Goal: Task Accomplishment & Management: Manage account settings

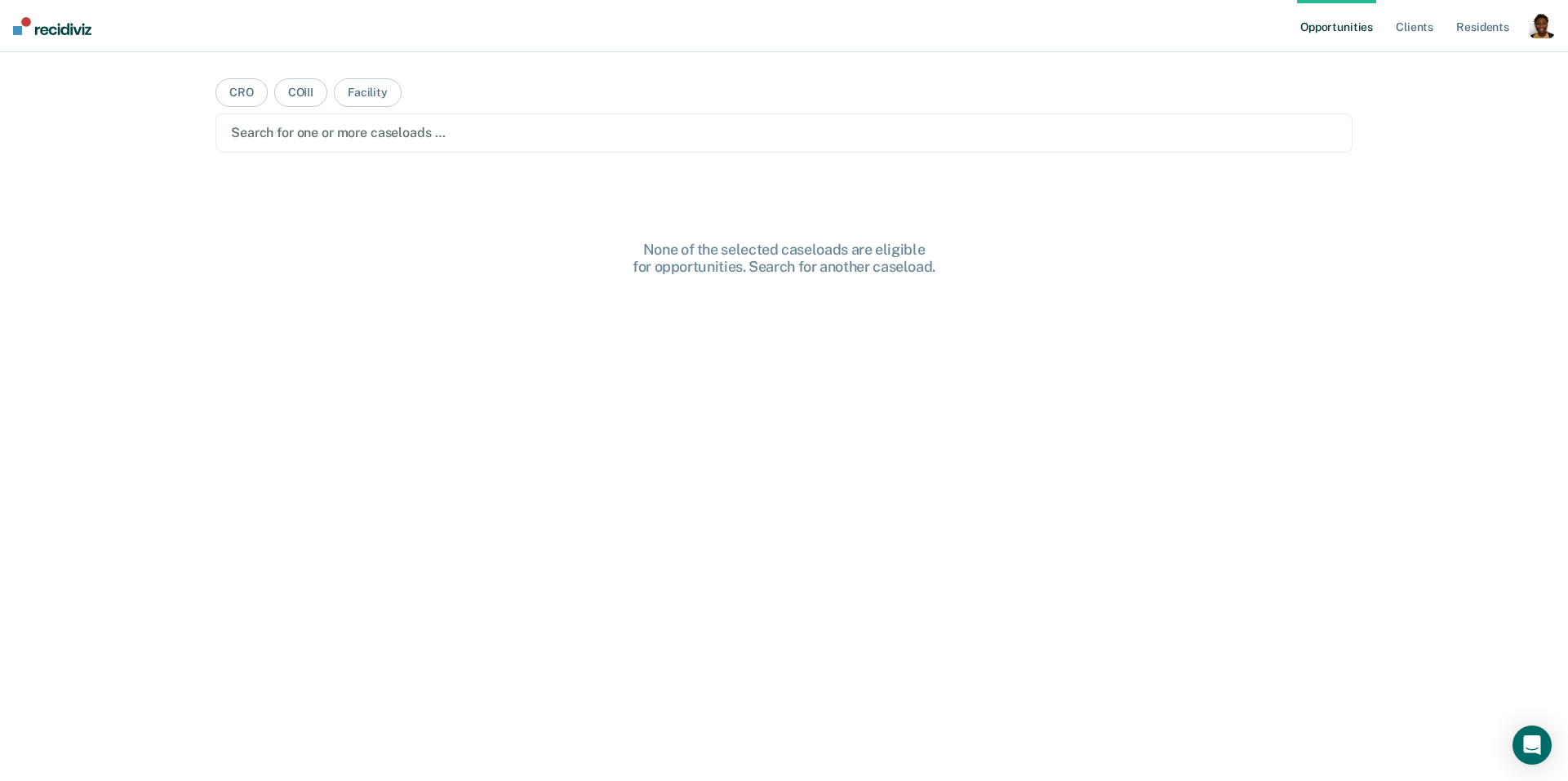
click at [1532, 22] on div "button" at bounding box center [1542, 25] width 26 height 26
click at [1416, 80] on link "How it works" at bounding box center [1475, 86] width 131 height 14
click at [1445, 63] on link "Profile" at bounding box center [1475, 67] width 131 height 14
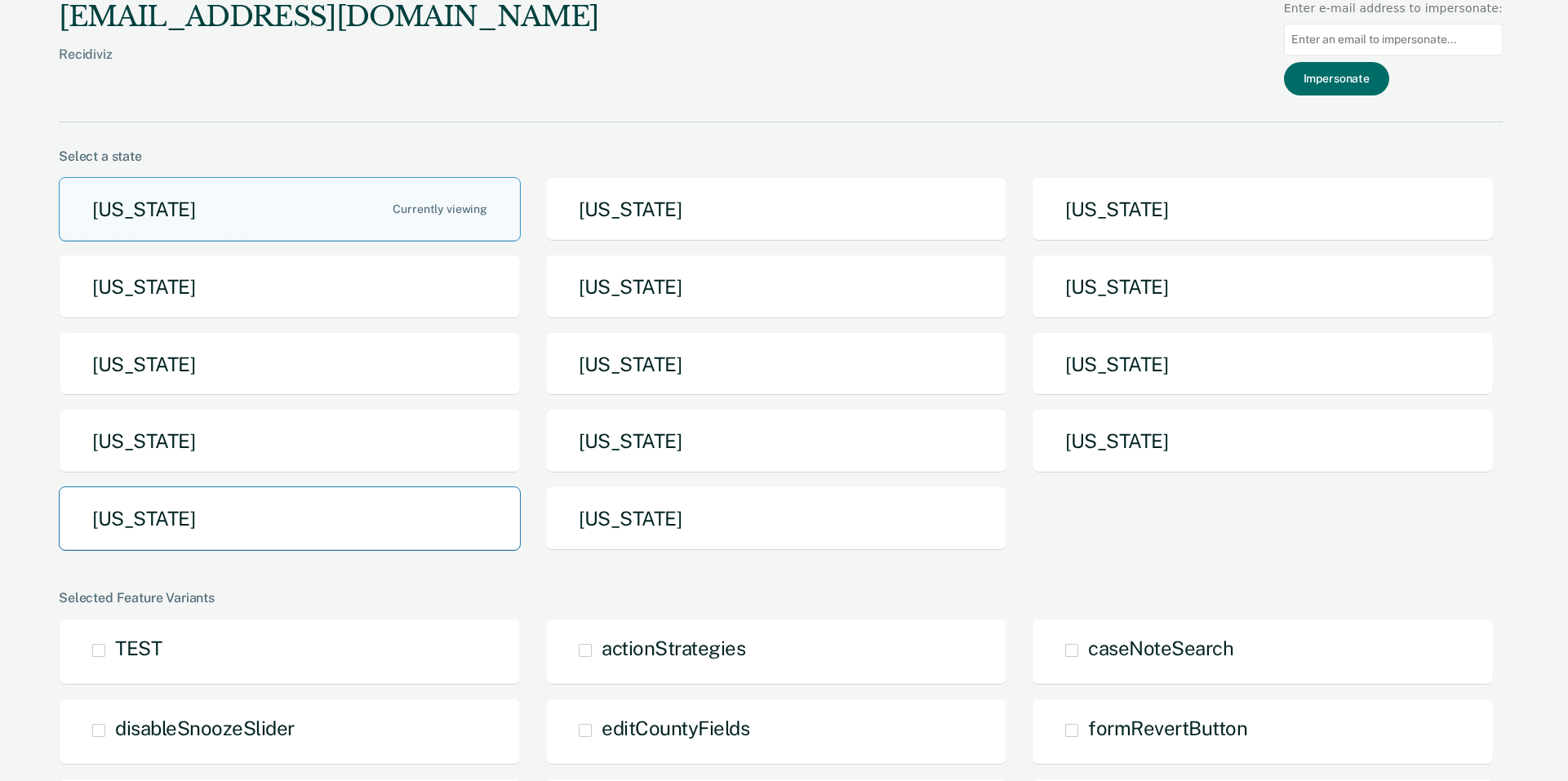
click at [234, 534] on button "[US_STATE]" at bounding box center [290, 518] width 462 height 64
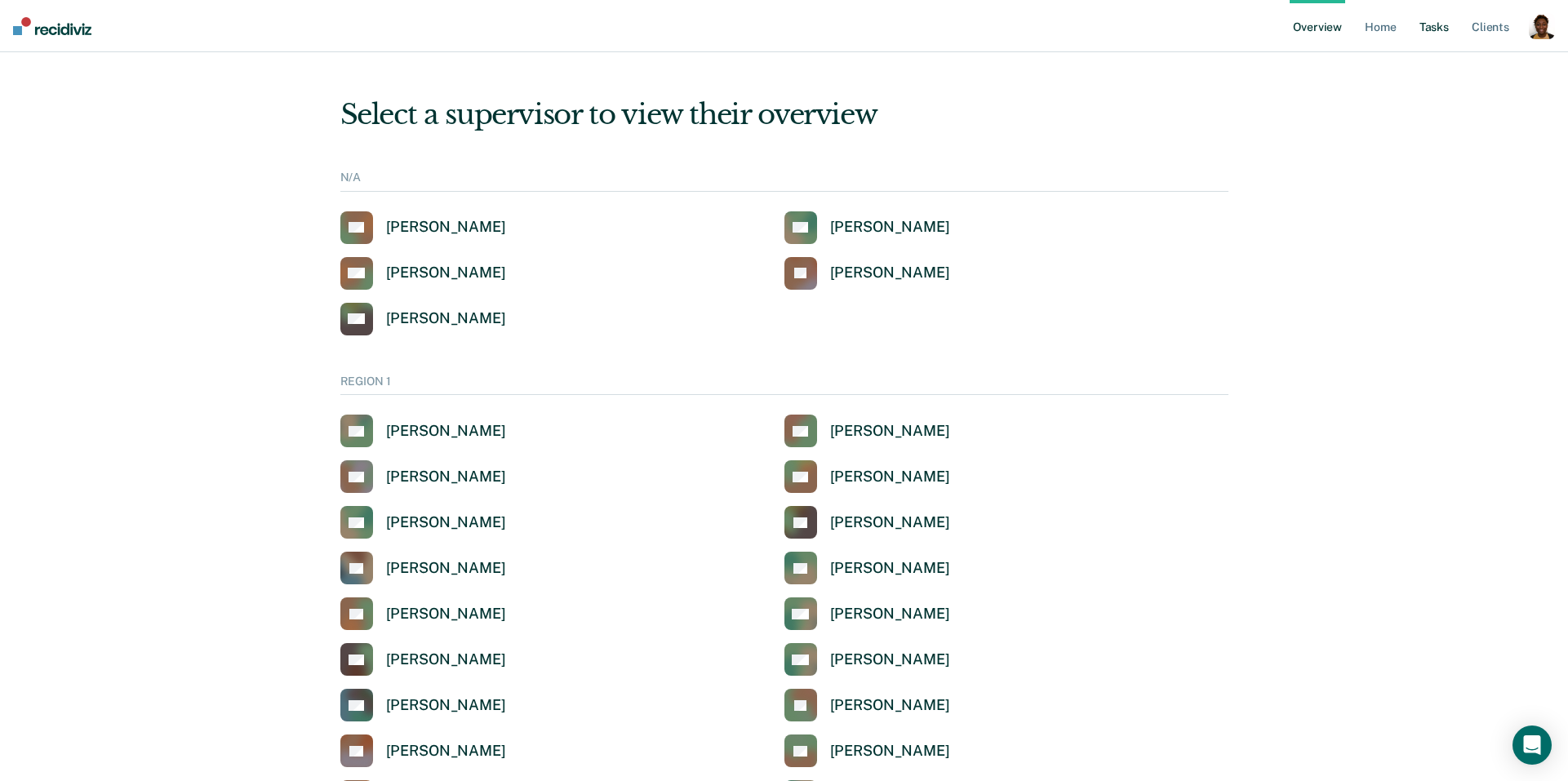
click at [1441, 21] on link "Tasks" at bounding box center [1434, 26] width 36 height 52
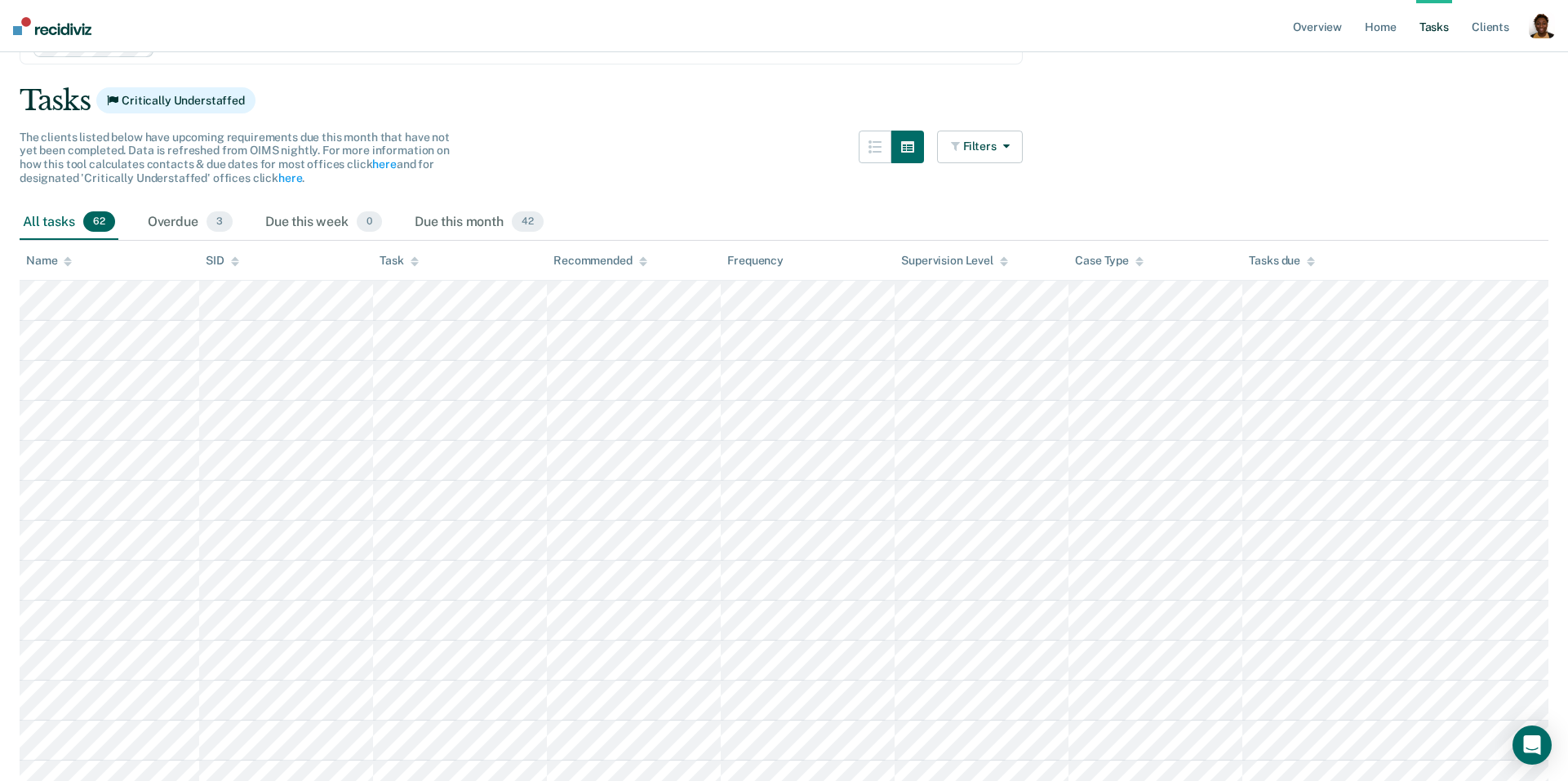
scroll to position [88, 0]
drag, startPoint x: 1019, startPoint y: 159, endPoint x: 1000, endPoint y: 154, distance: 19.6
click at [1018, 158] on button "Filters" at bounding box center [980, 146] width 87 height 33
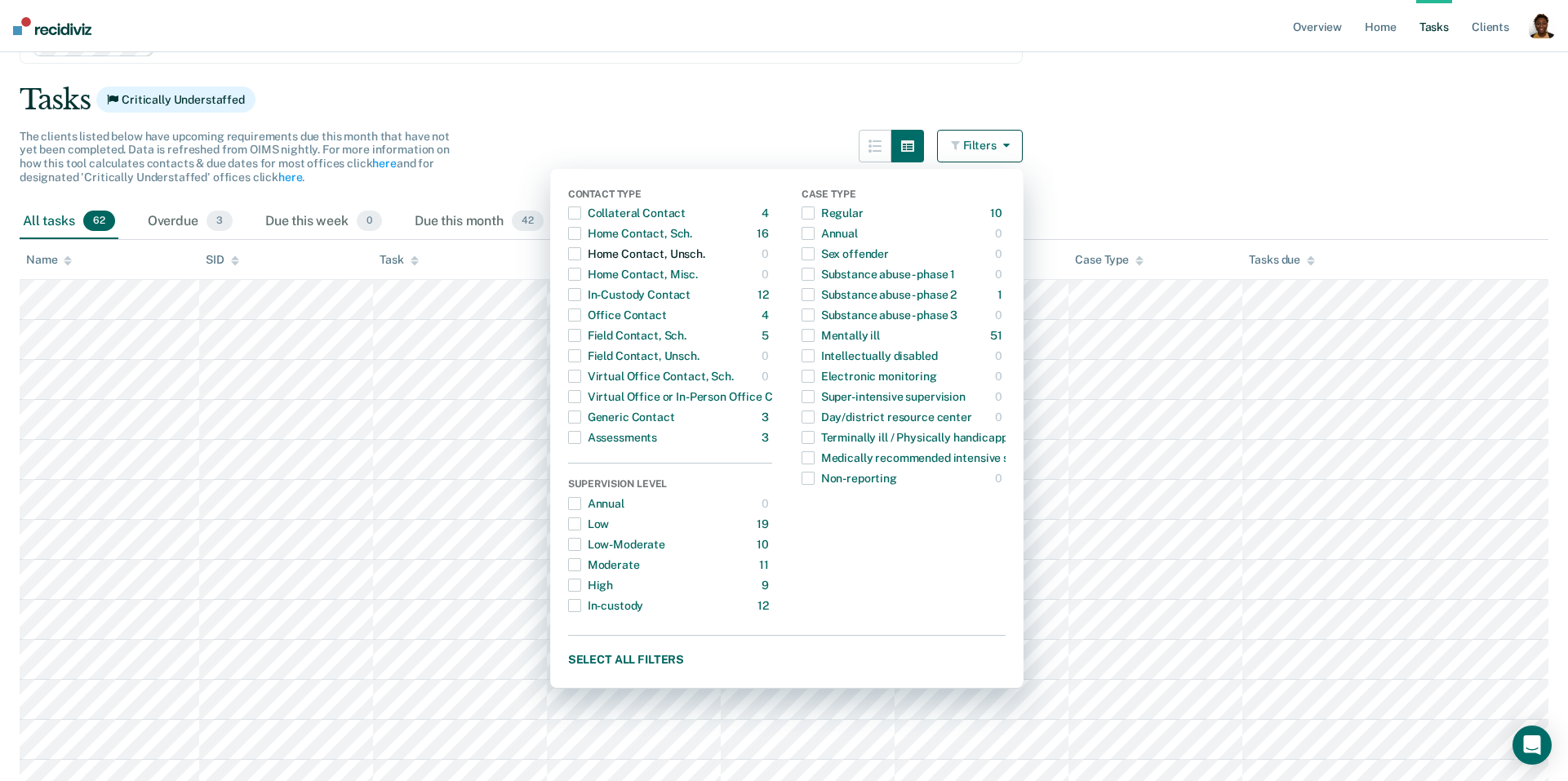
click at [610, 253] on div "Home Contact, Unsch." at bounding box center [637, 253] width 137 height 26
click at [578, 257] on span "button" at bounding box center [574, 253] width 13 height 13
click at [607, 212] on div "Collateral Contact" at bounding box center [626, 212] width 117 height 26
click at [578, 214] on span "button" at bounding box center [574, 212] width 13 height 13
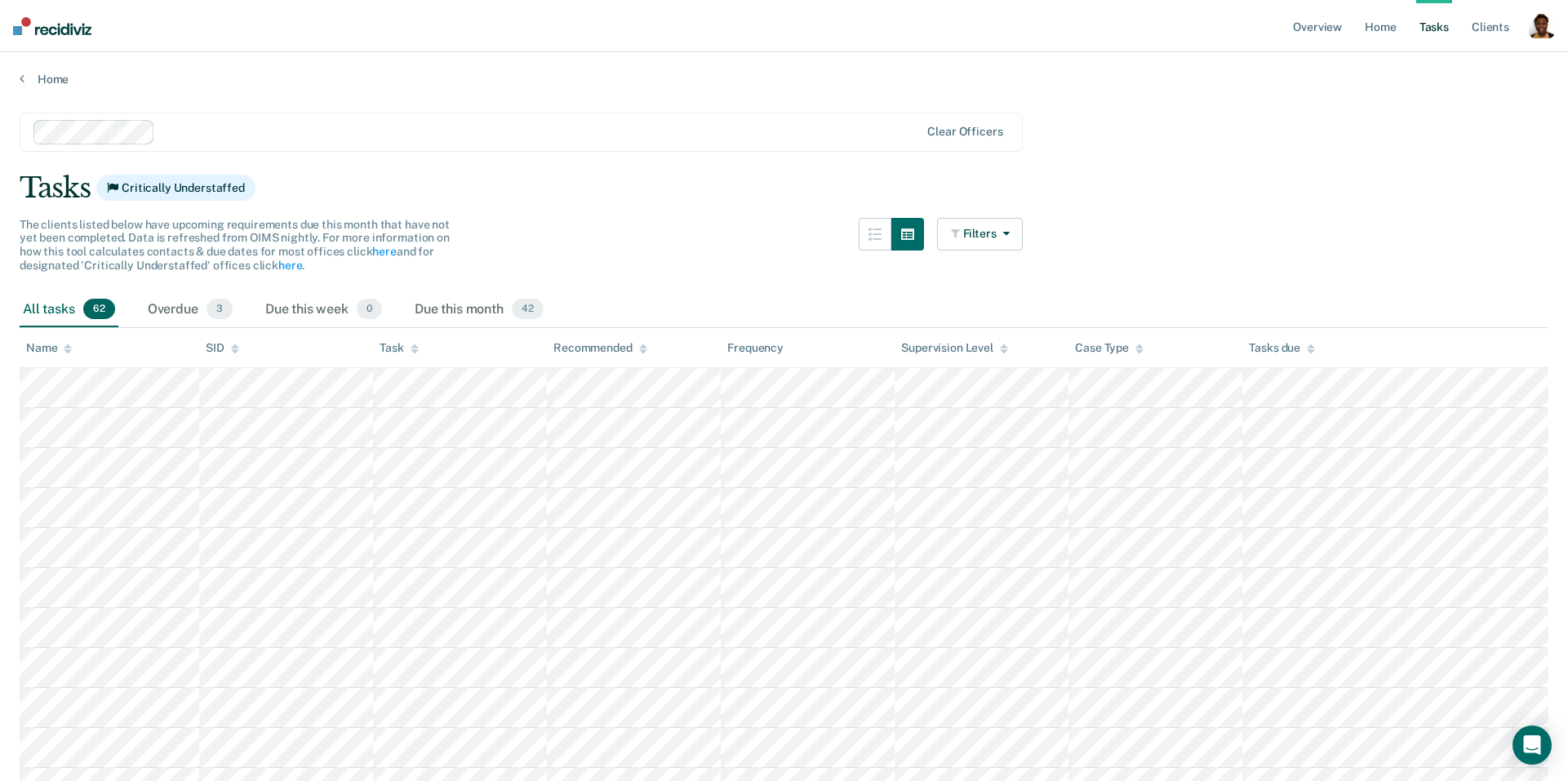
click at [1535, 24] on div "button" at bounding box center [1542, 25] width 26 height 26
click at [1457, 67] on link "Profile" at bounding box center [1475, 67] width 131 height 14
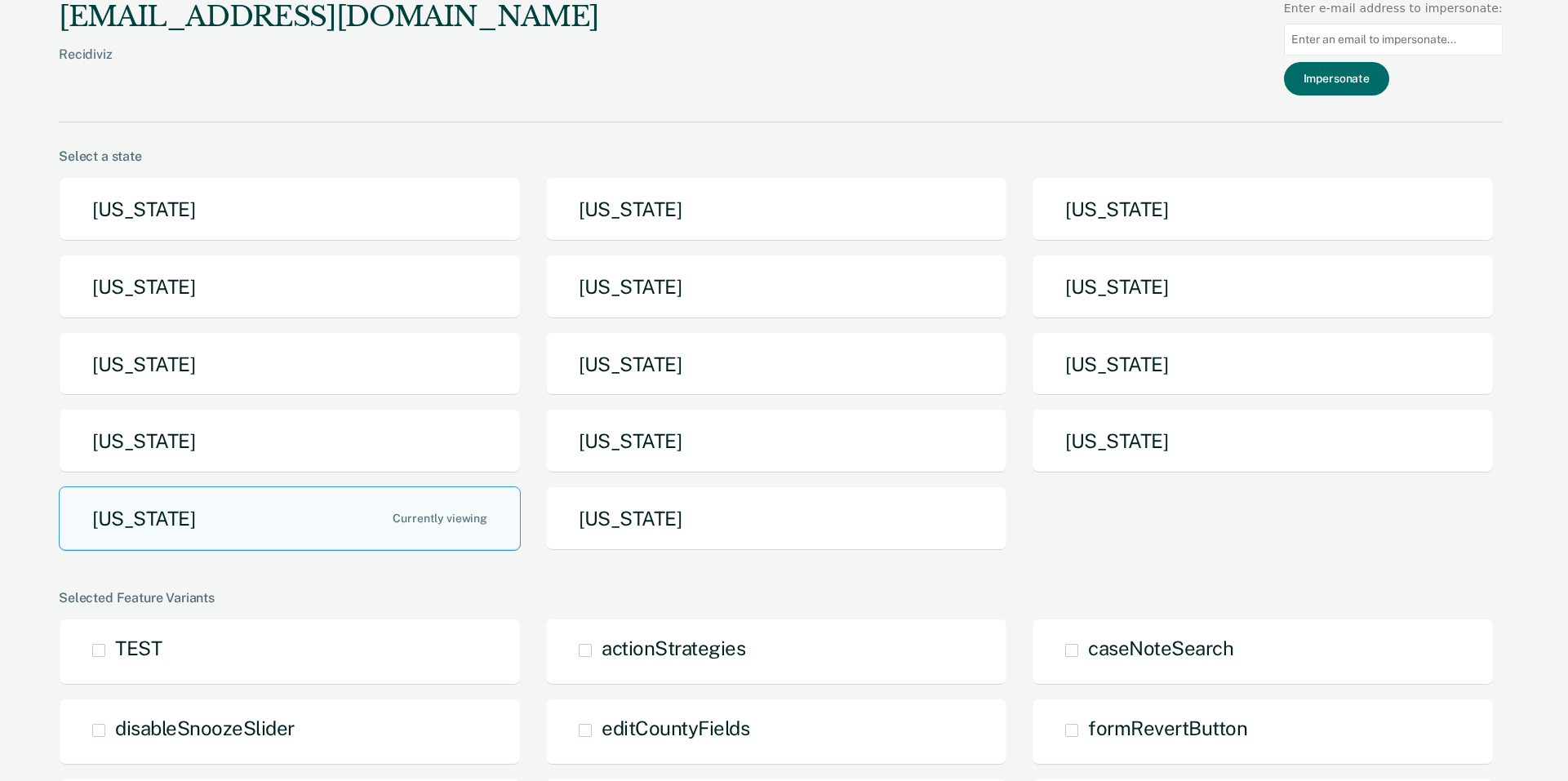
drag, startPoint x: 1431, startPoint y: 34, endPoint x: 1331, endPoint y: 89, distance: 114.1
click at [1427, 37] on input at bounding box center [1393, 39] width 218 height 32
paste input "[PERSON_NAME][EMAIL_ADDRESS][PERSON_NAME][DOMAIN_NAME][US_STATE]"
type input "[PERSON_NAME][EMAIL_ADDRESS][PERSON_NAME][DOMAIN_NAME][US_STATE]"
click at [1327, 91] on button "Impersonate" at bounding box center [1337, 78] width 105 height 33
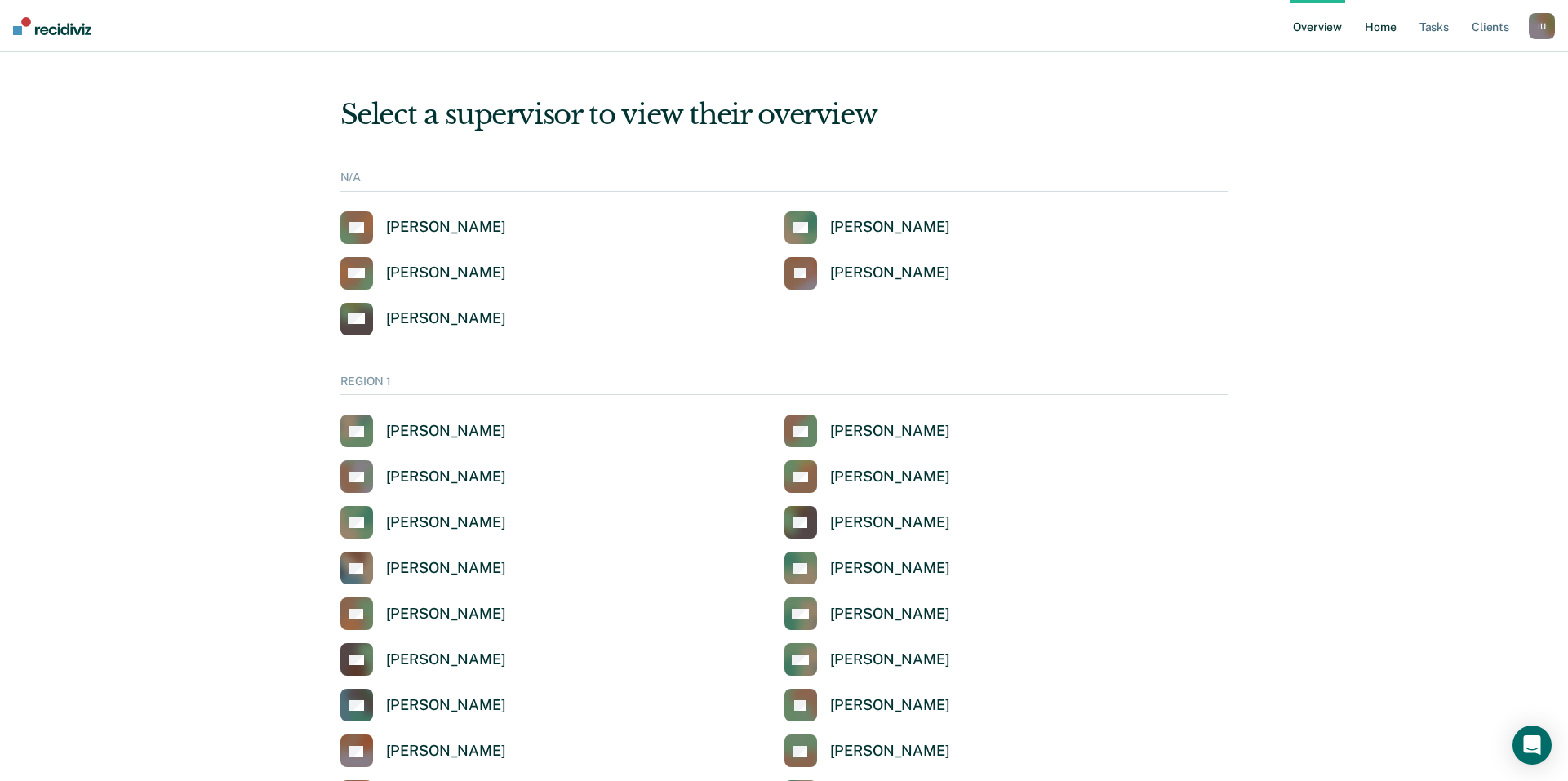
click at [1398, 38] on link "Home" at bounding box center [1380, 26] width 38 height 52
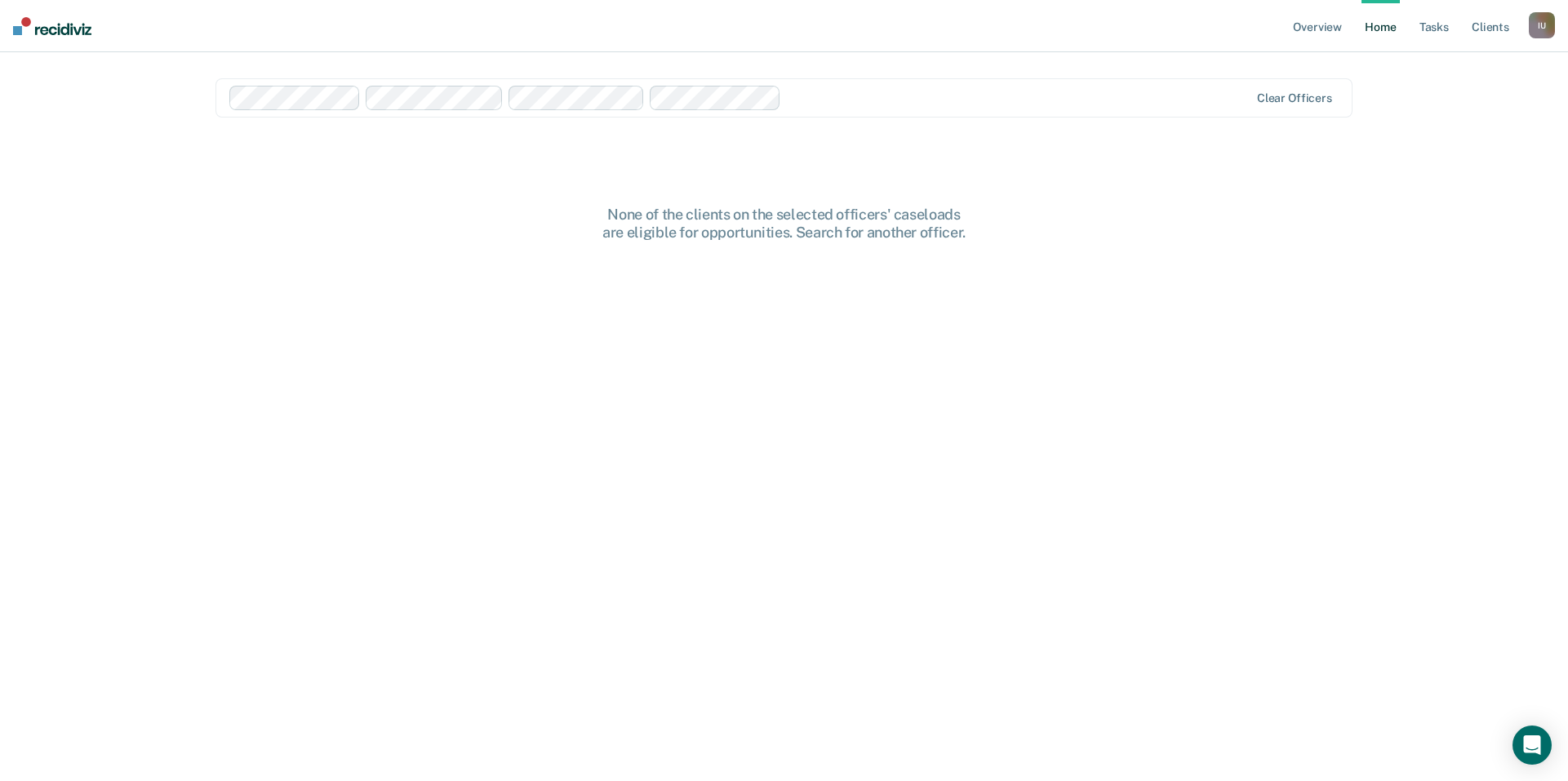
click at [1545, 31] on div "I U" at bounding box center [1542, 25] width 26 height 26
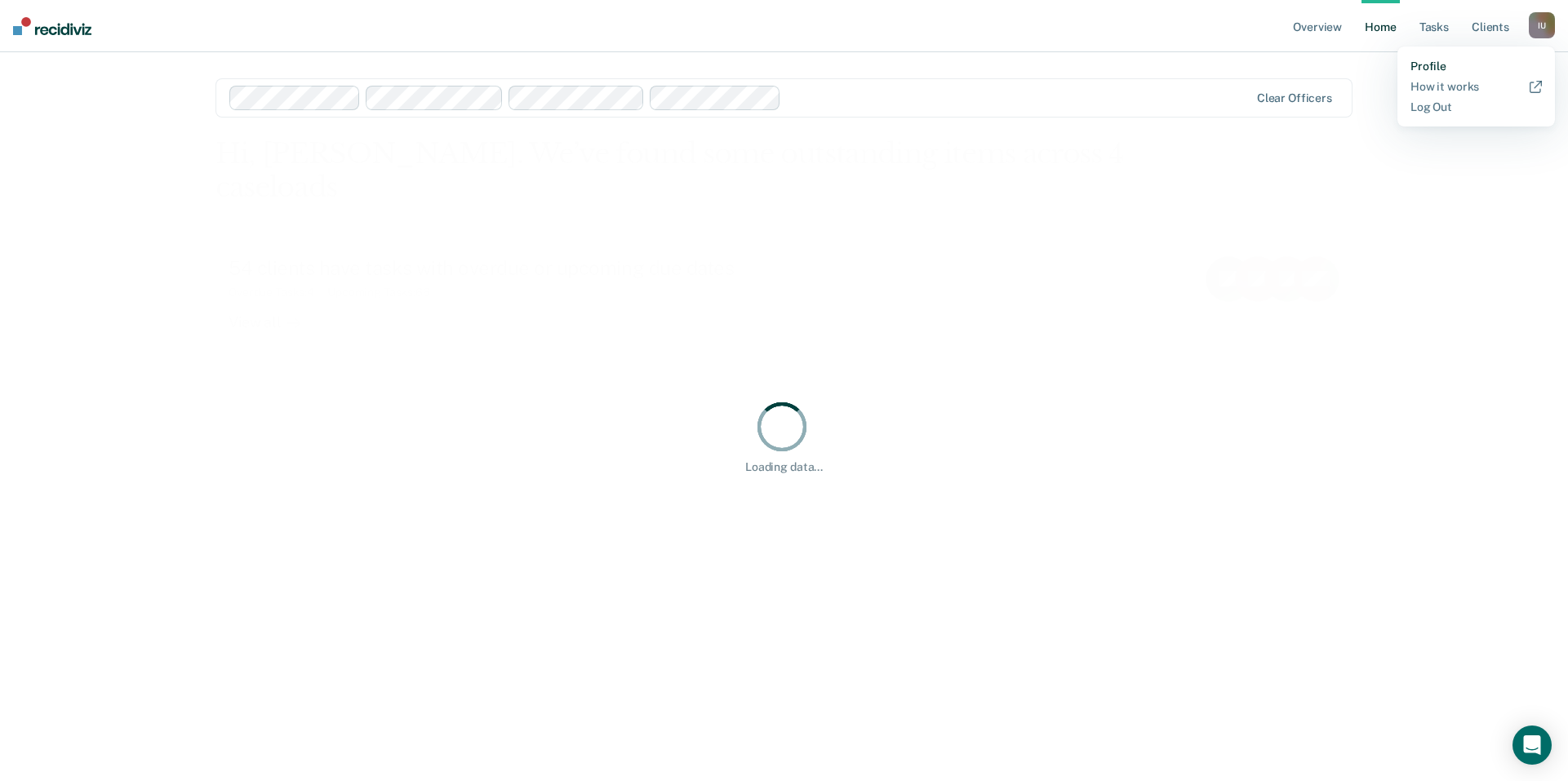
click at [1429, 63] on link "Profile" at bounding box center [1475, 67] width 131 height 14
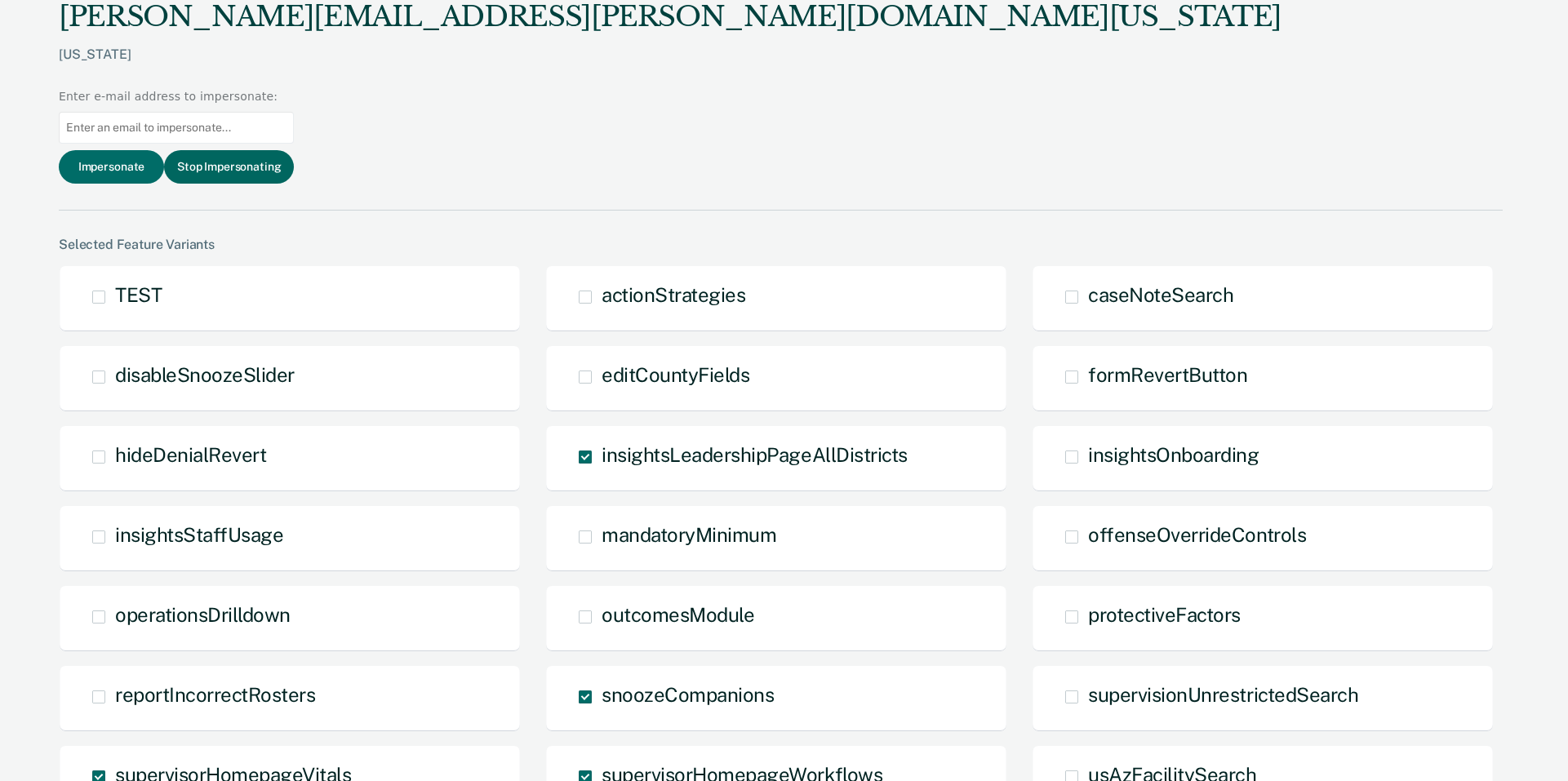
click at [294, 150] on button "Stop Impersonating" at bounding box center [229, 166] width 129 height 33
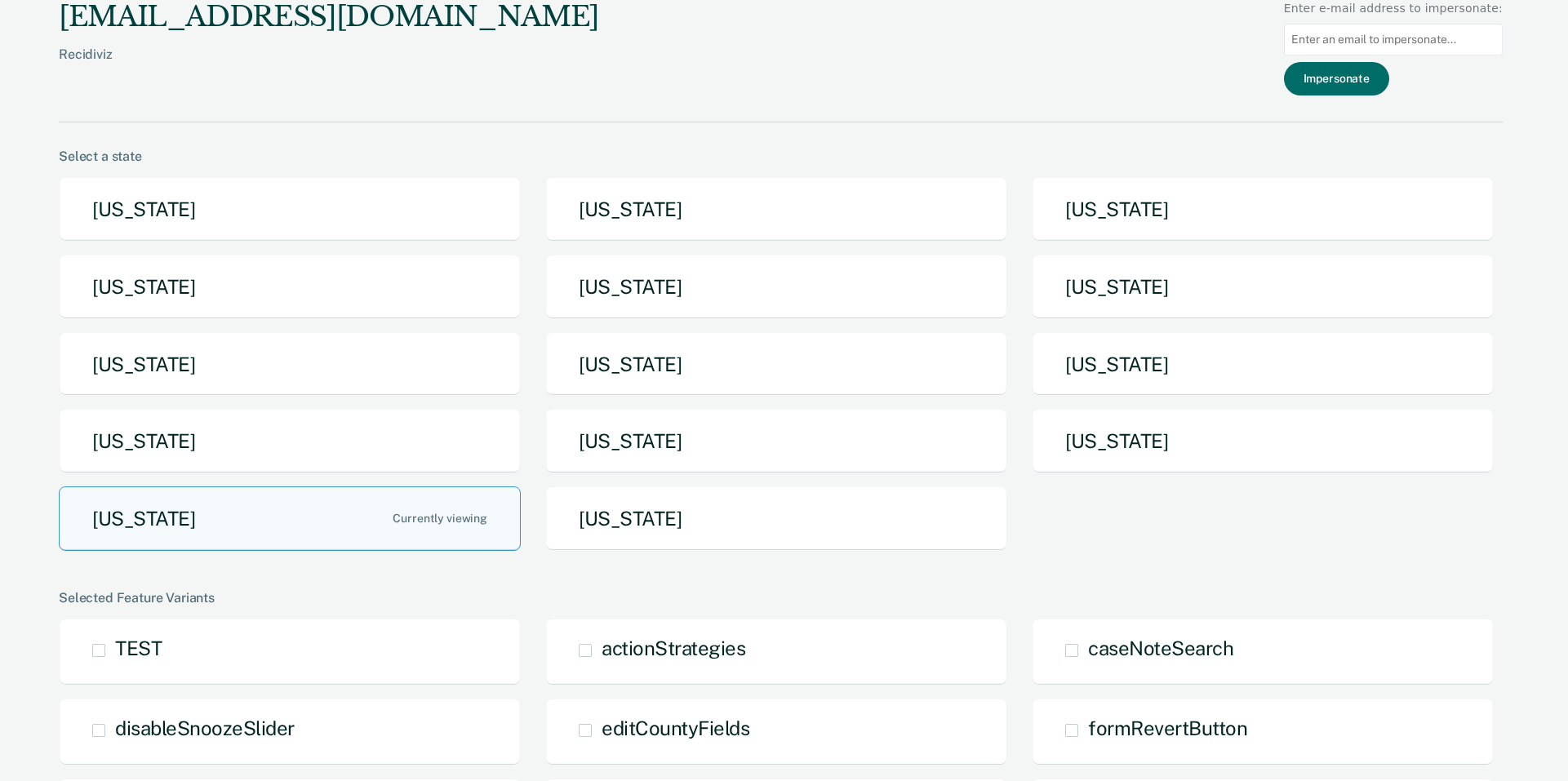
click at [1436, 47] on input at bounding box center [1393, 39] width 218 height 32
paste input "adan.aleman@tdcj.texas.gov"
type input "adan.aleman@tdcj.texas.gov"
click at [1365, 84] on button "Impersonate" at bounding box center [1337, 78] width 105 height 33
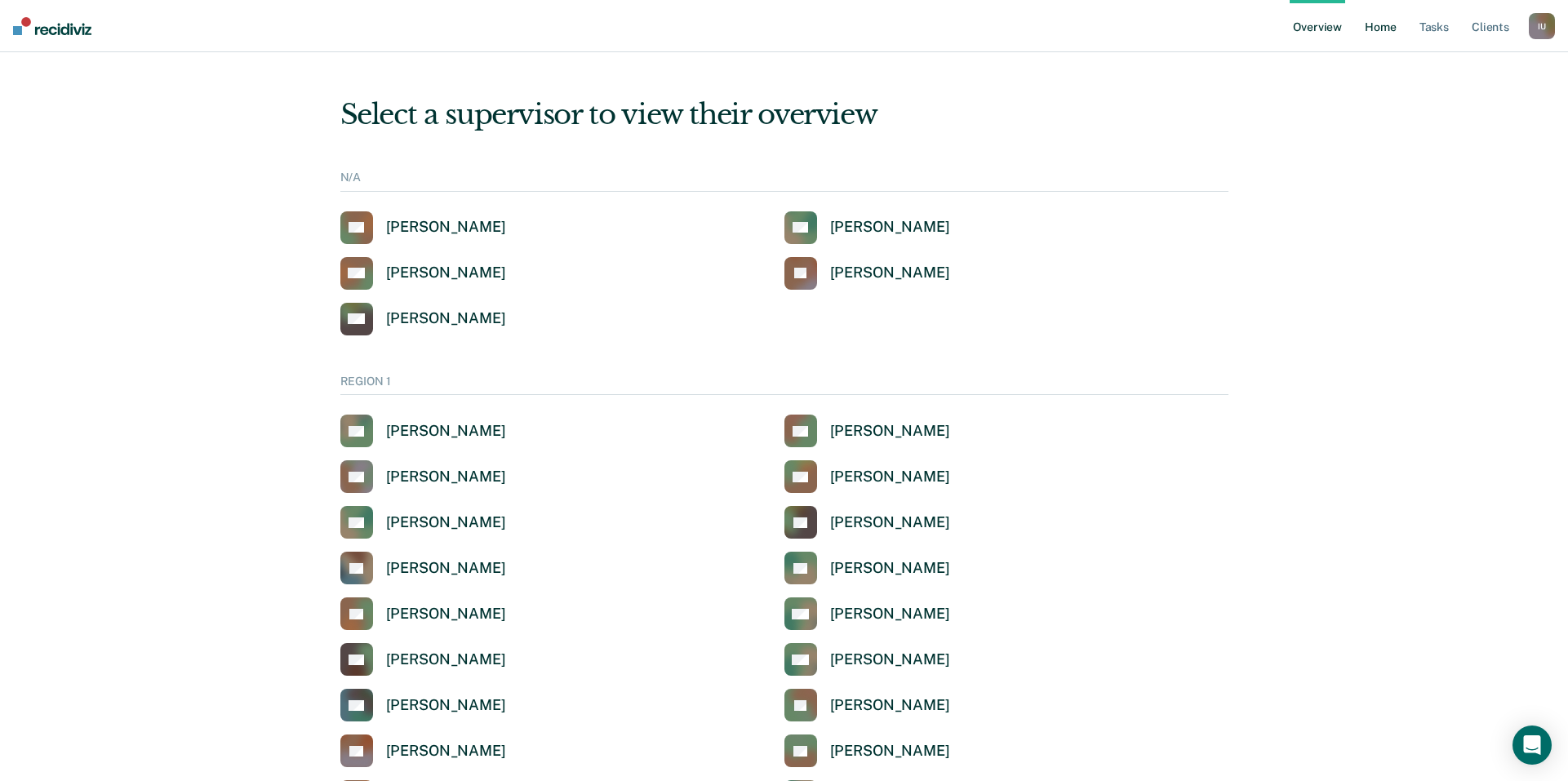
click at [1381, 17] on link "Home" at bounding box center [1380, 26] width 38 height 52
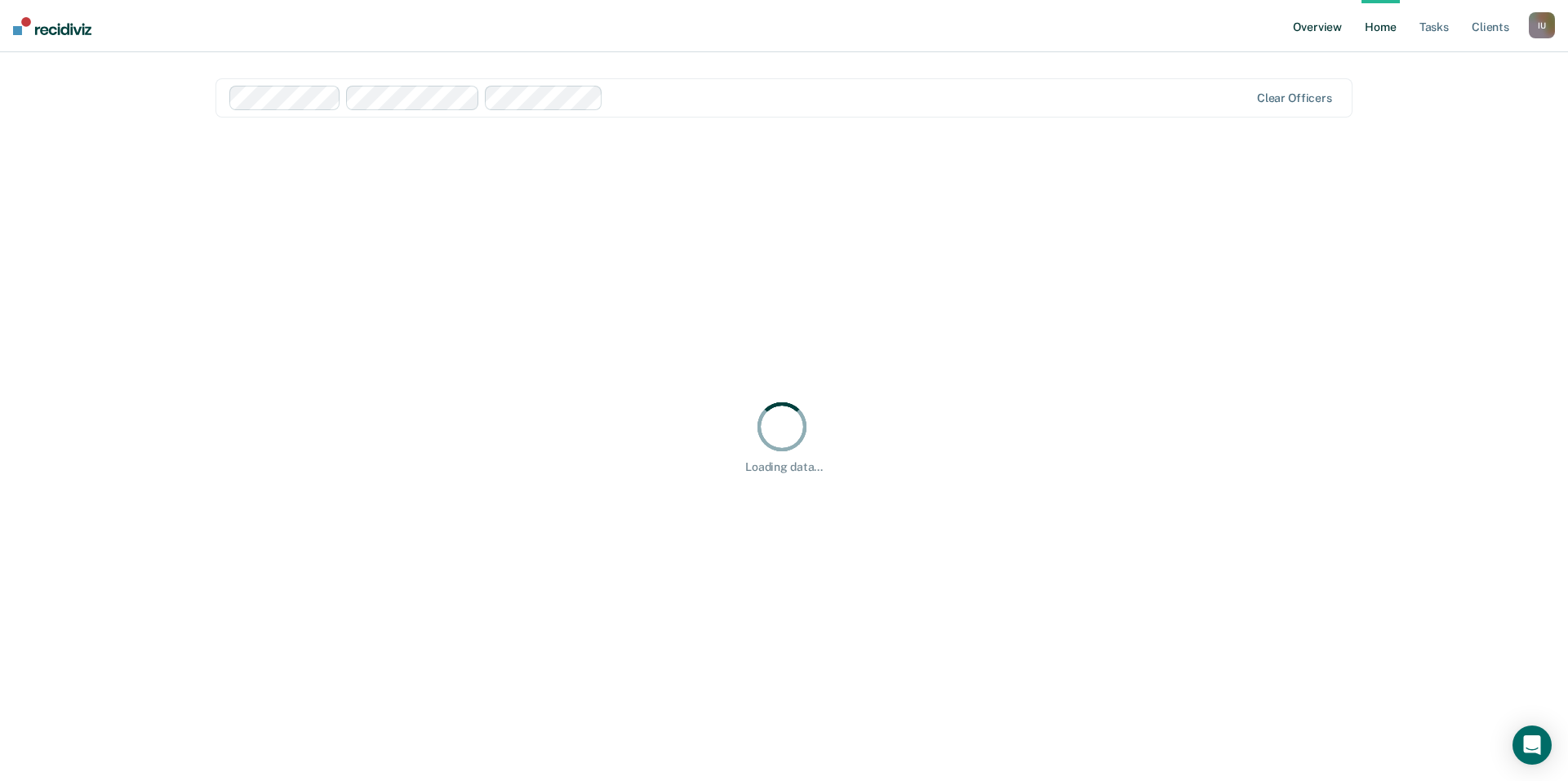
click at [1310, 21] on link "Overview" at bounding box center [1317, 26] width 56 height 52
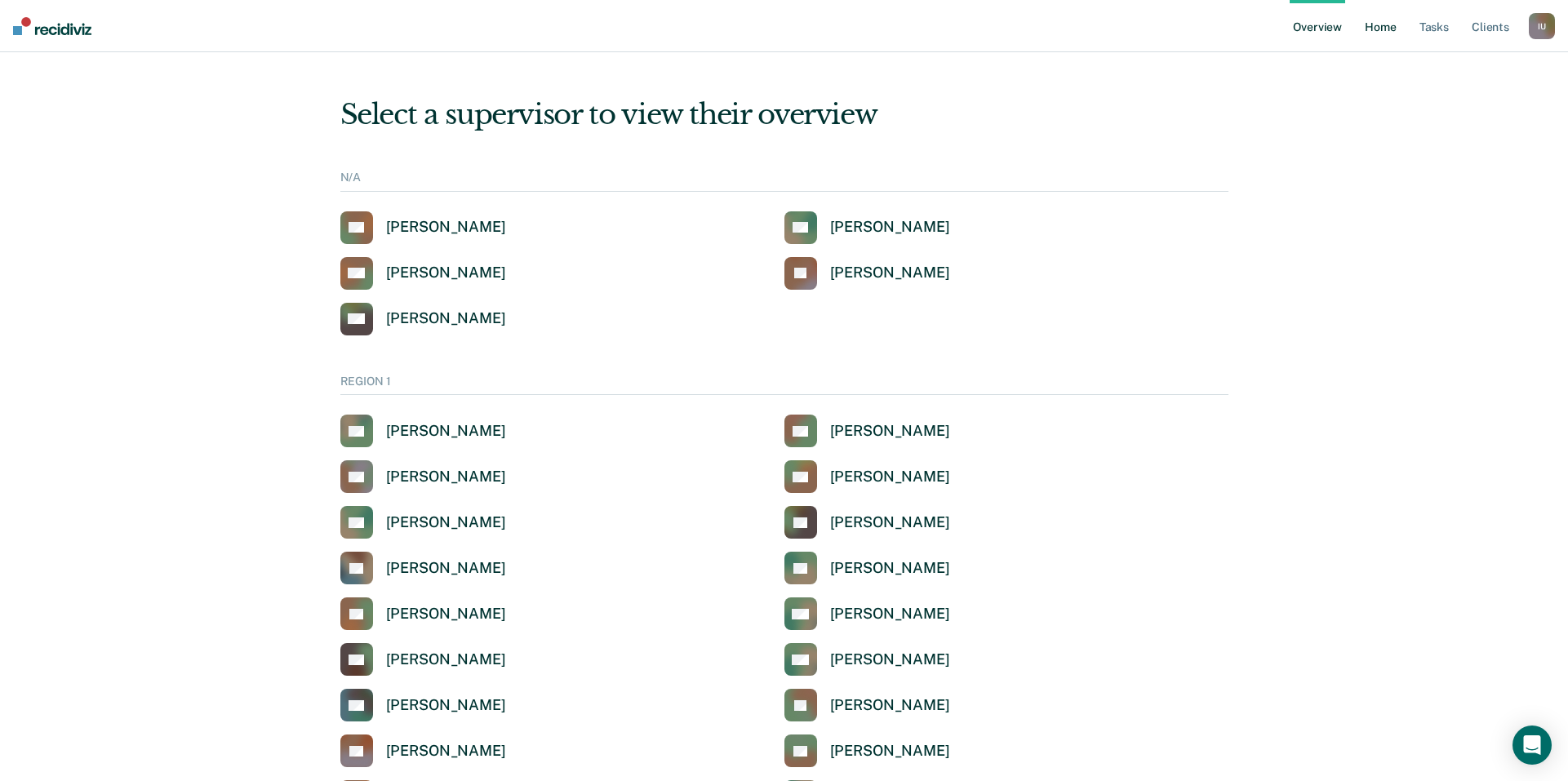
click at [1373, 30] on link "Home" at bounding box center [1380, 26] width 38 height 52
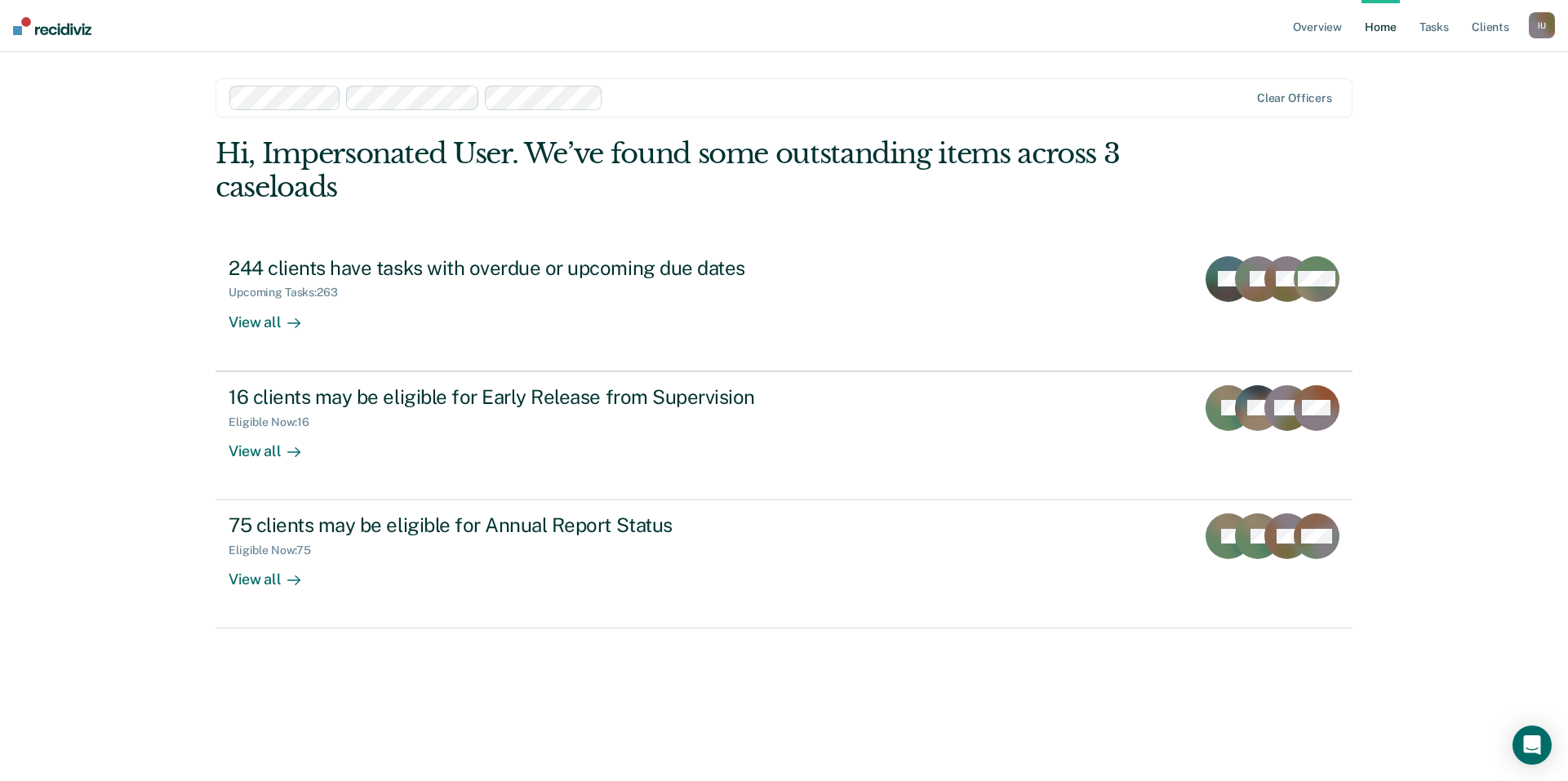
click at [1547, 28] on div "I U" at bounding box center [1542, 25] width 26 height 26
click at [1457, 64] on link "Profile" at bounding box center [1475, 67] width 131 height 14
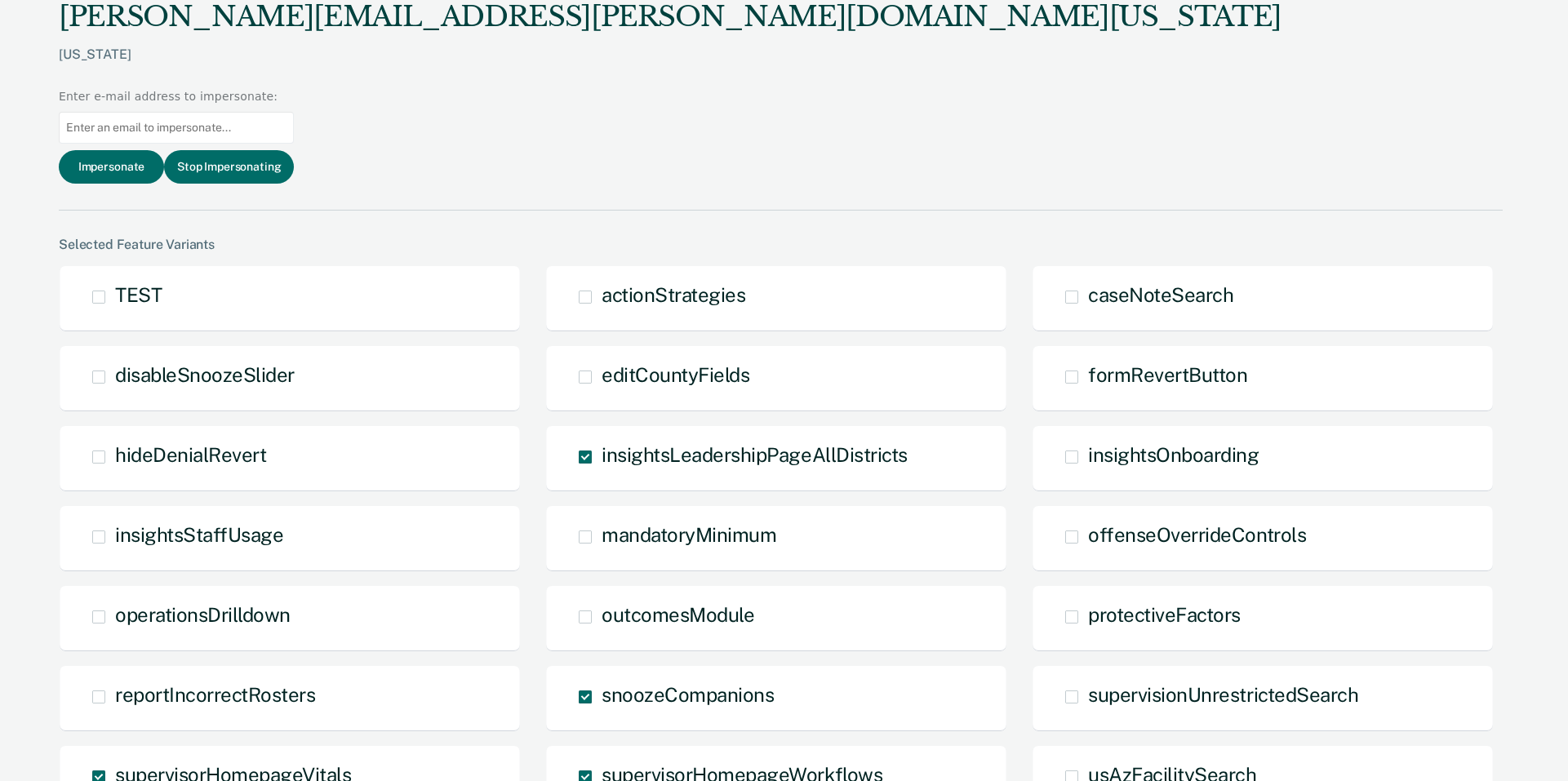
click at [294, 112] on input at bounding box center [177, 128] width 235 height 32
paste input "rogerick.gill@tdcj.texas.gov"
type input "rogerick.gill@tdcj.texas.gov"
click at [165, 150] on button "Impersonate" at bounding box center [111, 166] width 105 height 33
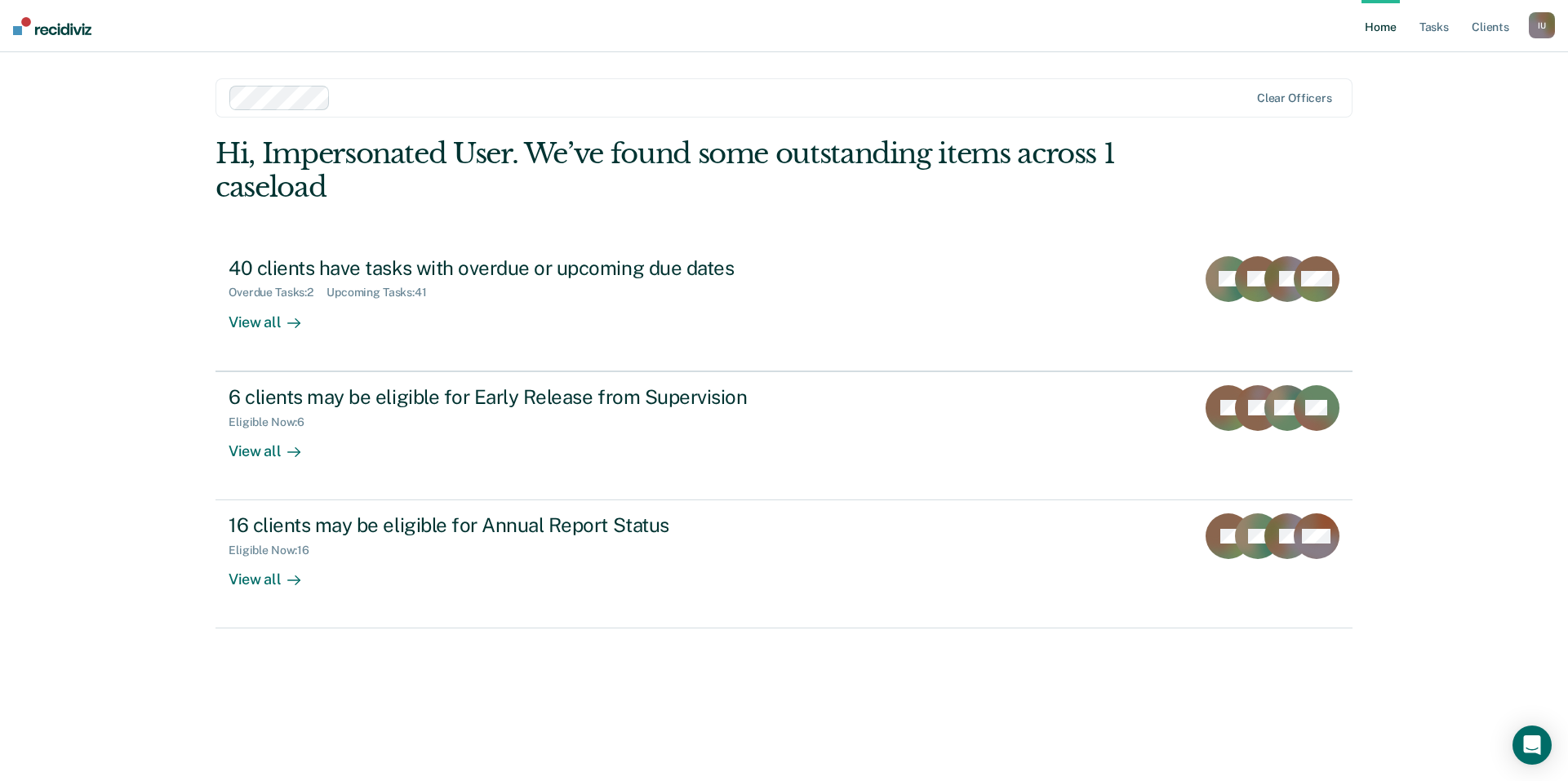
click at [1541, 21] on div "I U" at bounding box center [1542, 25] width 26 height 26
click at [1429, 63] on link "Profile" at bounding box center [1475, 67] width 131 height 14
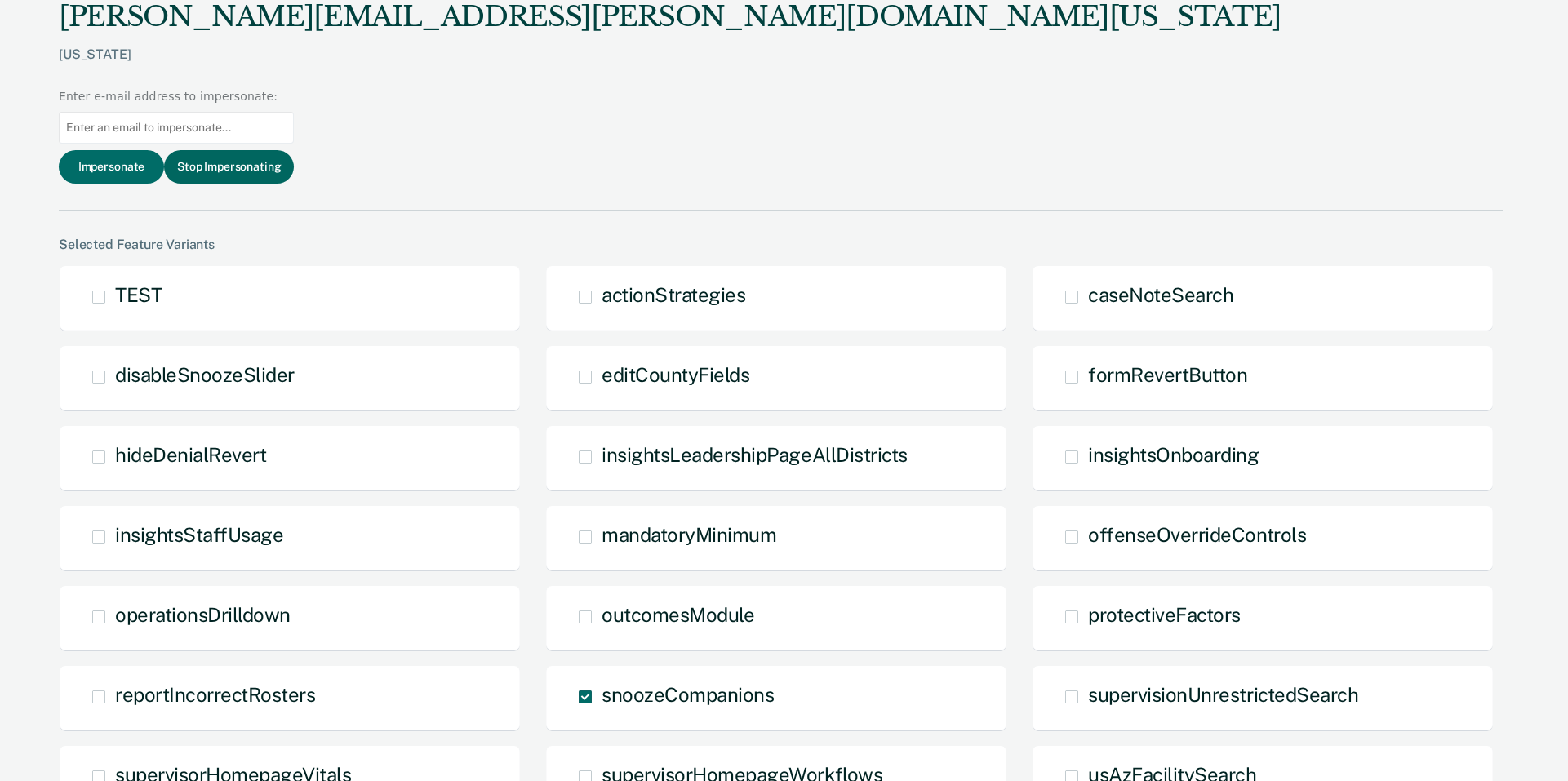
click at [294, 150] on button "Stop Impersonating" at bounding box center [229, 166] width 129 height 33
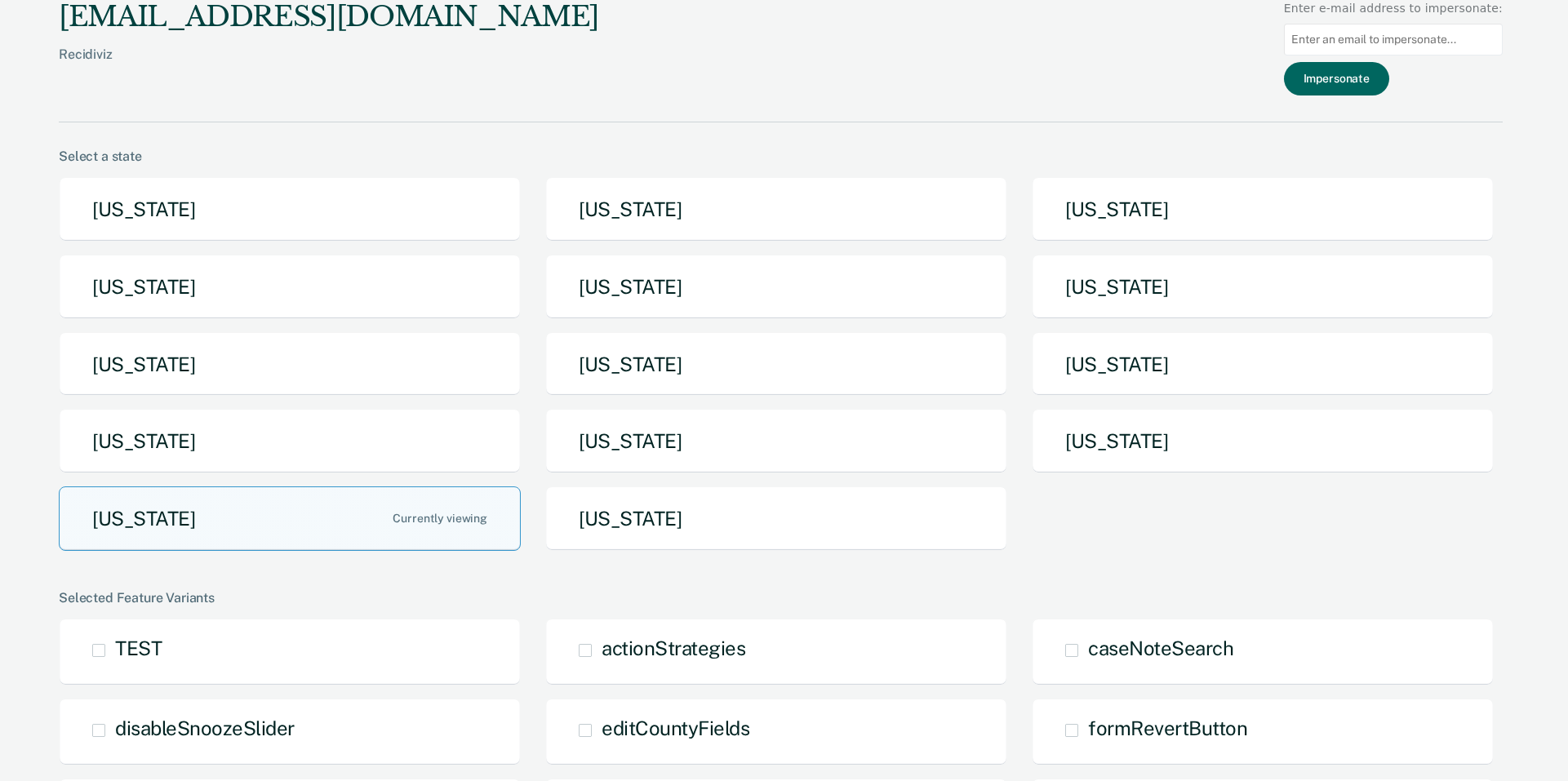
drag, startPoint x: 1442, startPoint y: 43, endPoint x: 1399, endPoint y: 64, distance: 47.9
click at [1442, 43] on input at bounding box center [1393, 39] width 218 height 32
paste input "david.sims@tdcj.texas.gov"
type input "david.sims@tdcj.texas.gov"
click at [1375, 77] on button "Impersonate" at bounding box center [1337, 78] width 105 height 33
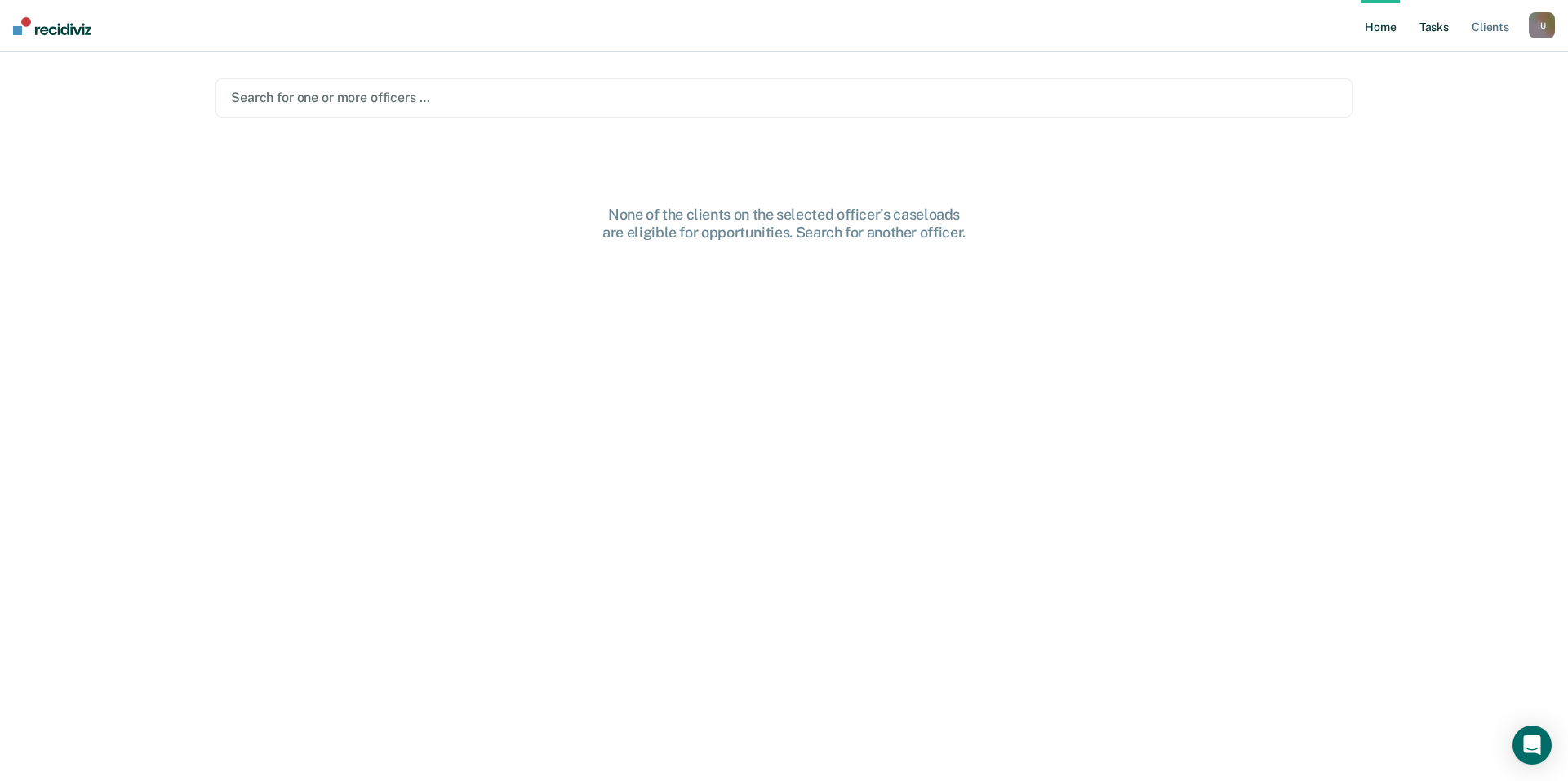
click at [1436, 33] on link "Tasks" at bounding box center [1434, 26] width 36 height 52
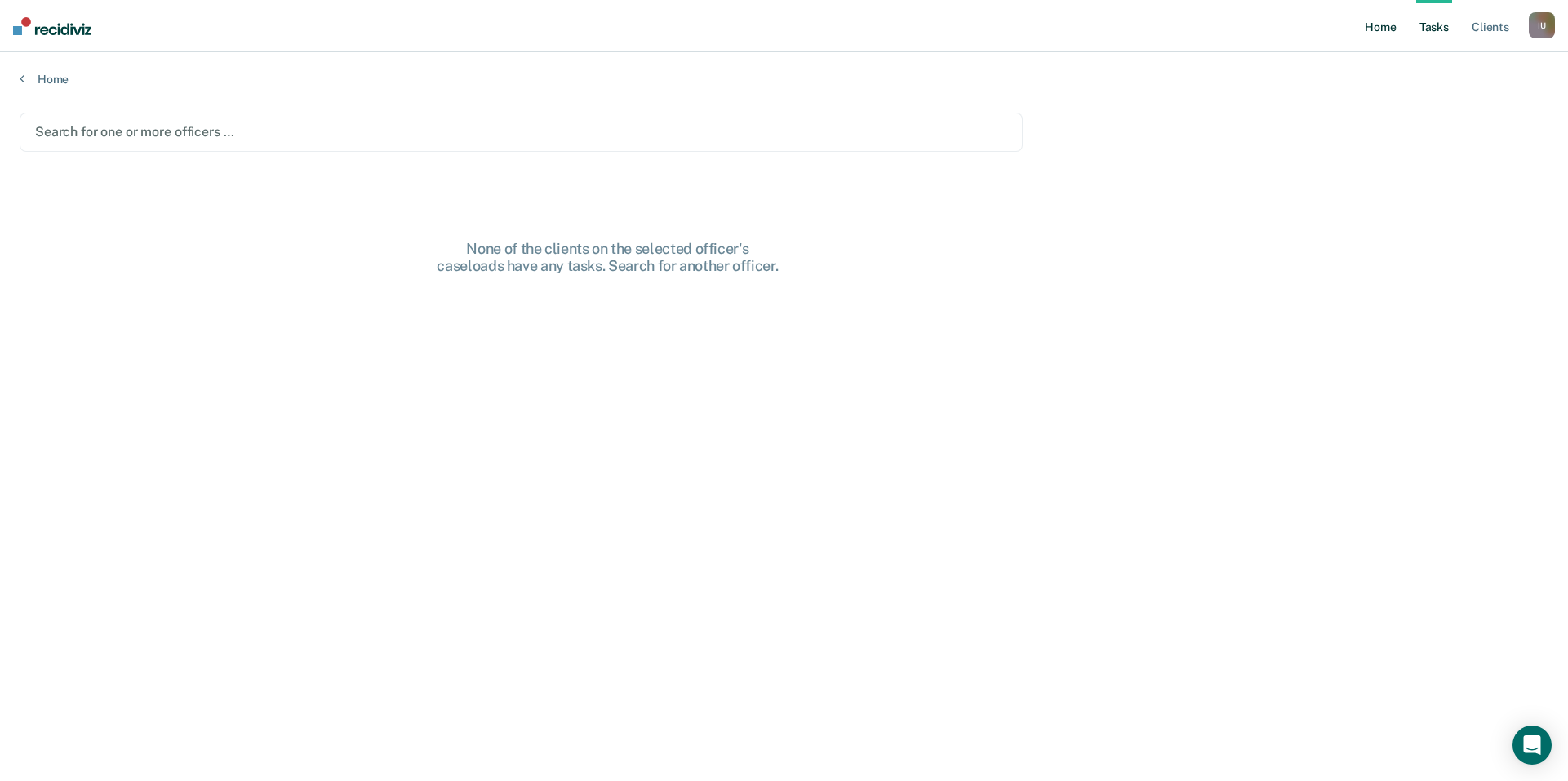
click at [1377, 27] on link "Home" at bounding box center [1380, 26] width 38 height 52
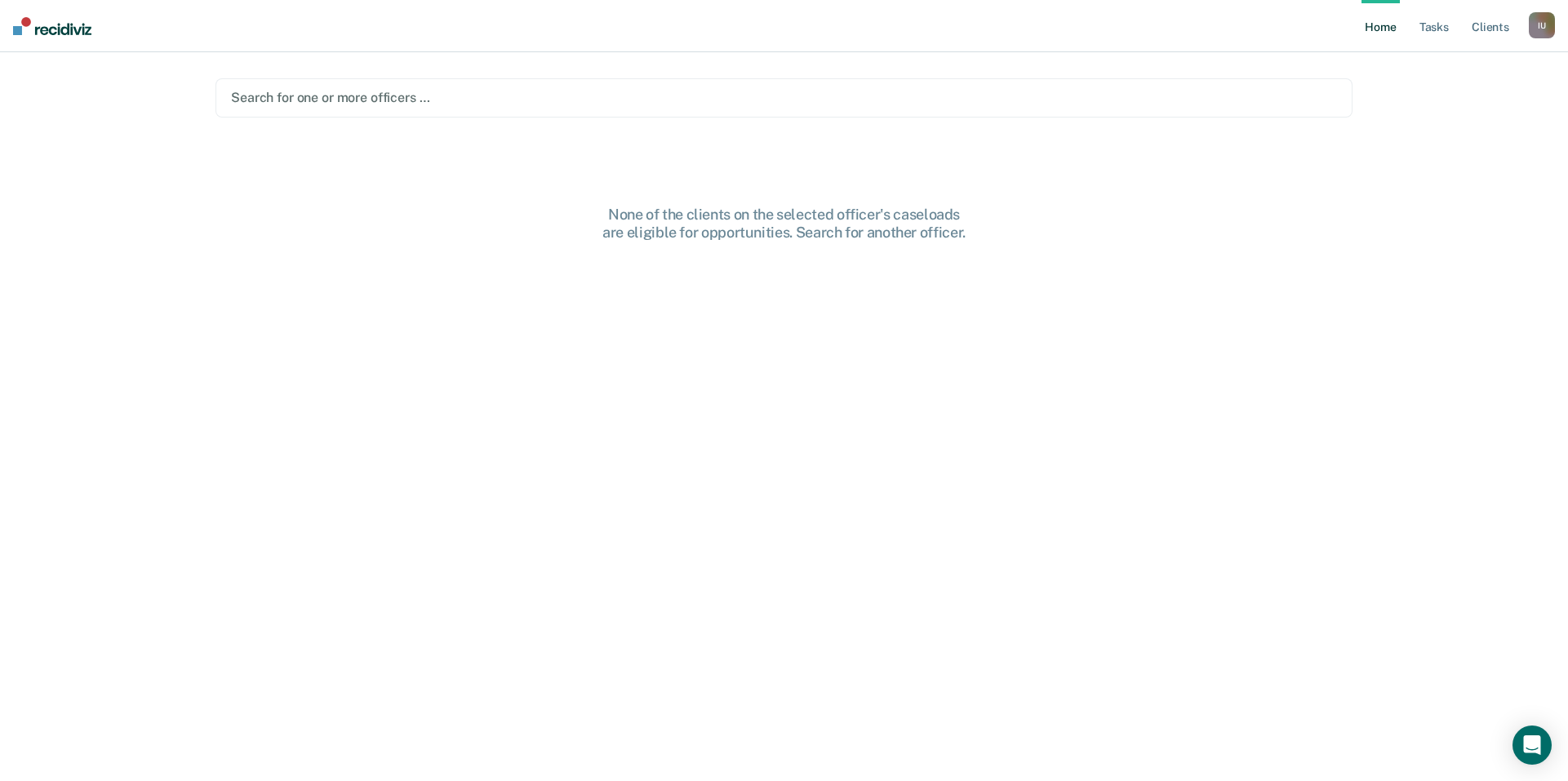
click at [676, 108] on div "Search for one or more officers …" at bounding box center [784, 98] width 1110 height 22
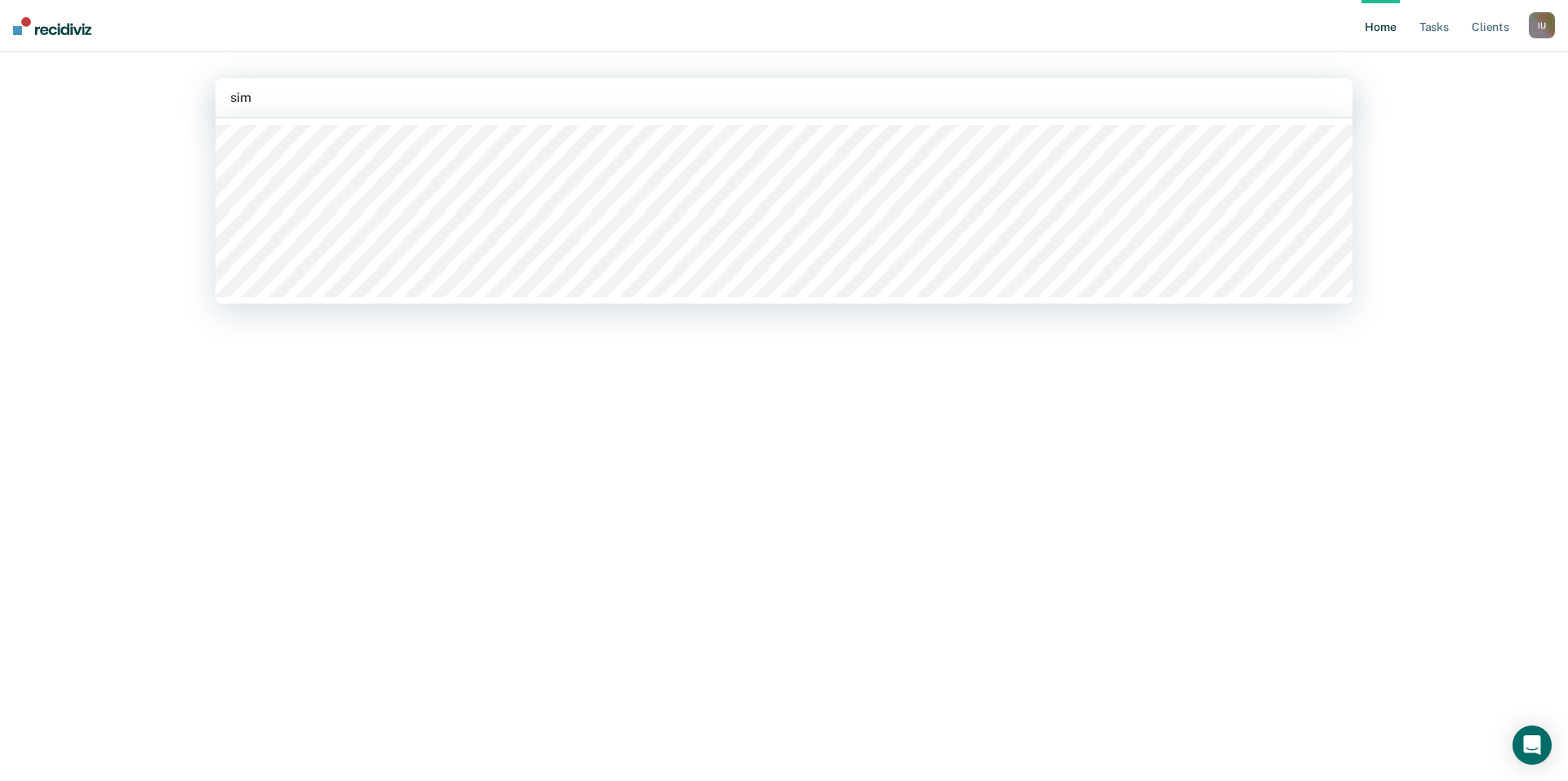
type input "sims"
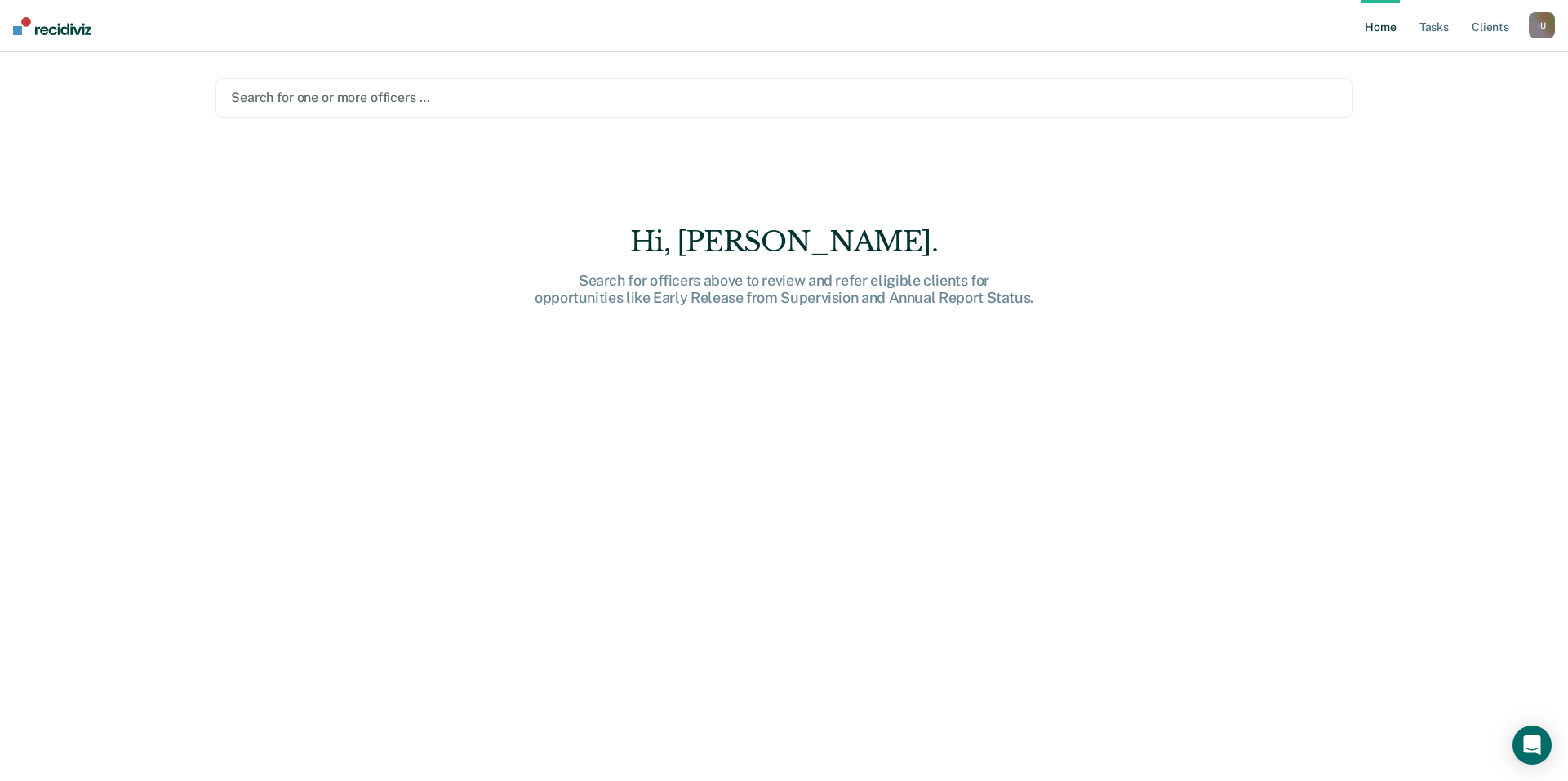
click at [1541, 28] on div "I U" at bounding box center [1542, 25] width 26 height 26
click at [1422, 69] on link "Profile" at bounding box center [1475, 67] width 131 height 14
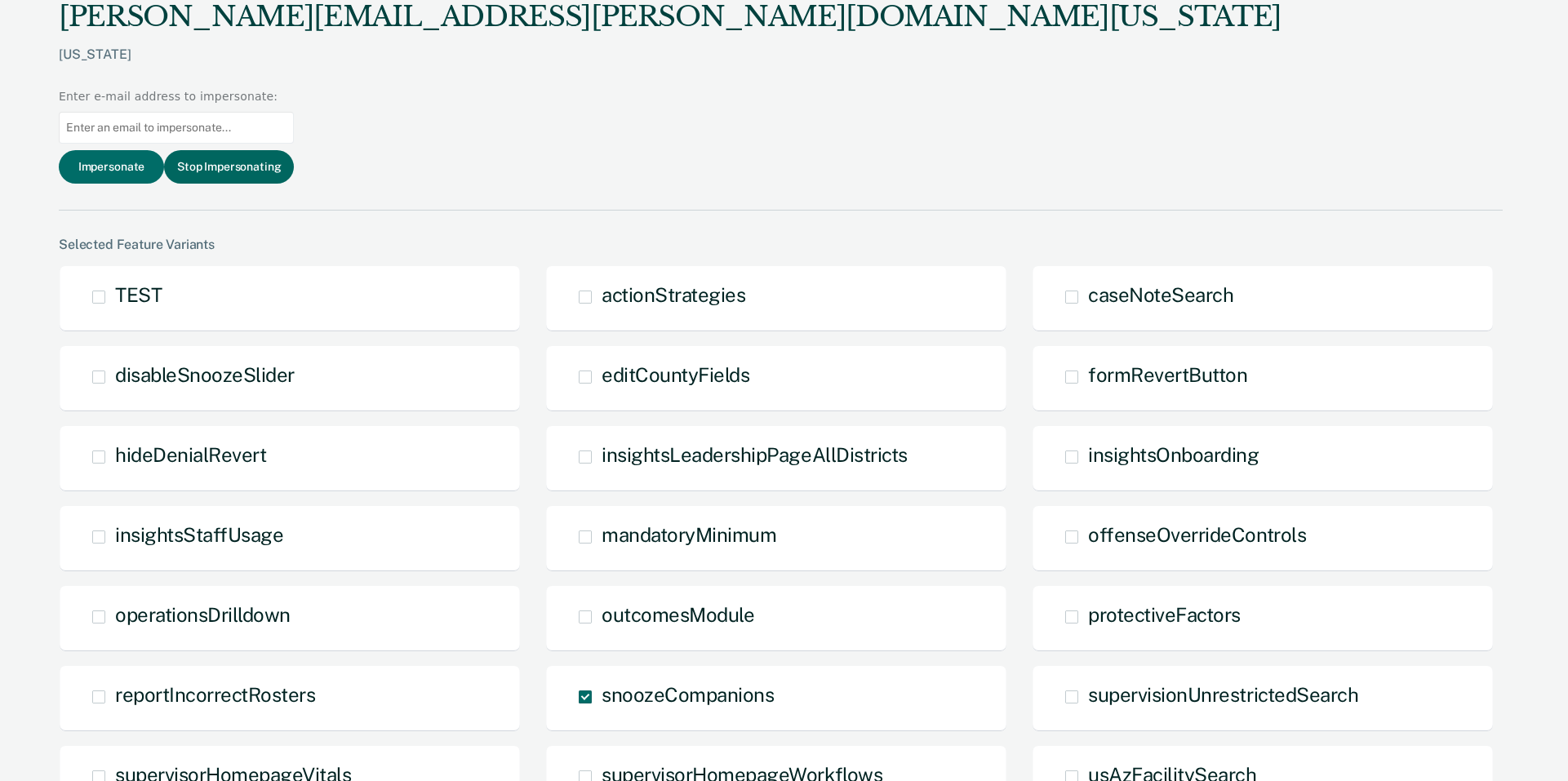
click at [294, 150] on button "Stop Impersonating" at bounding box center [229, 166] width 129 height 33
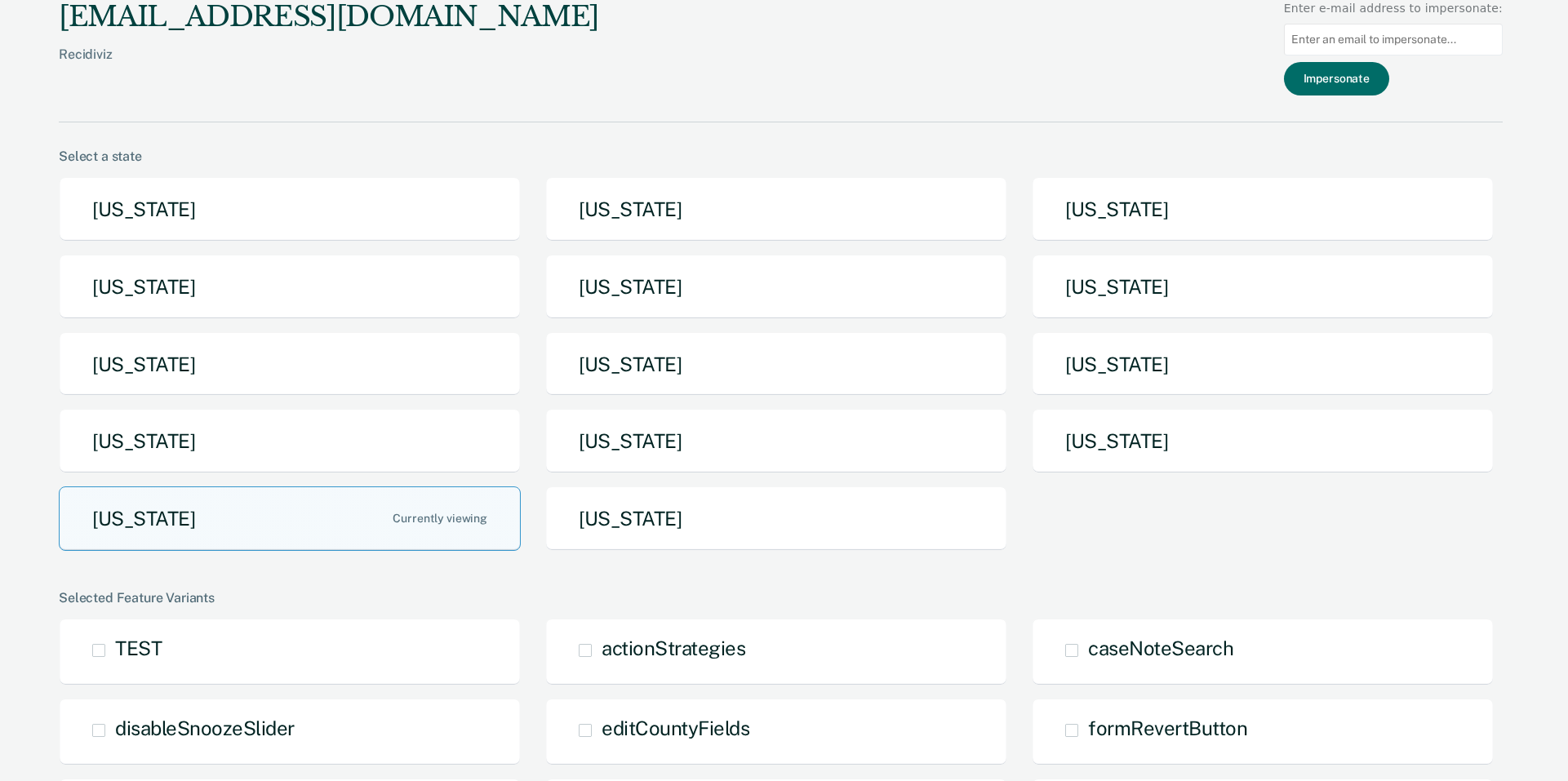
click at [1391, 56] on div at bounding box center [1393, 39] width 218 height 45
drag, startPoint x: 1368, startPoint y: 39, endPoint x: 1356, endPoint y: 78, distance: 40.8
click at [1368, 39] on input at bounding box center [1393, 39] width 218 height 32
paste input "[PERSON_NAME][EMAIL_ADDRESS][PERSON_NAME][DOMAIN_NAME][US_STATE]"
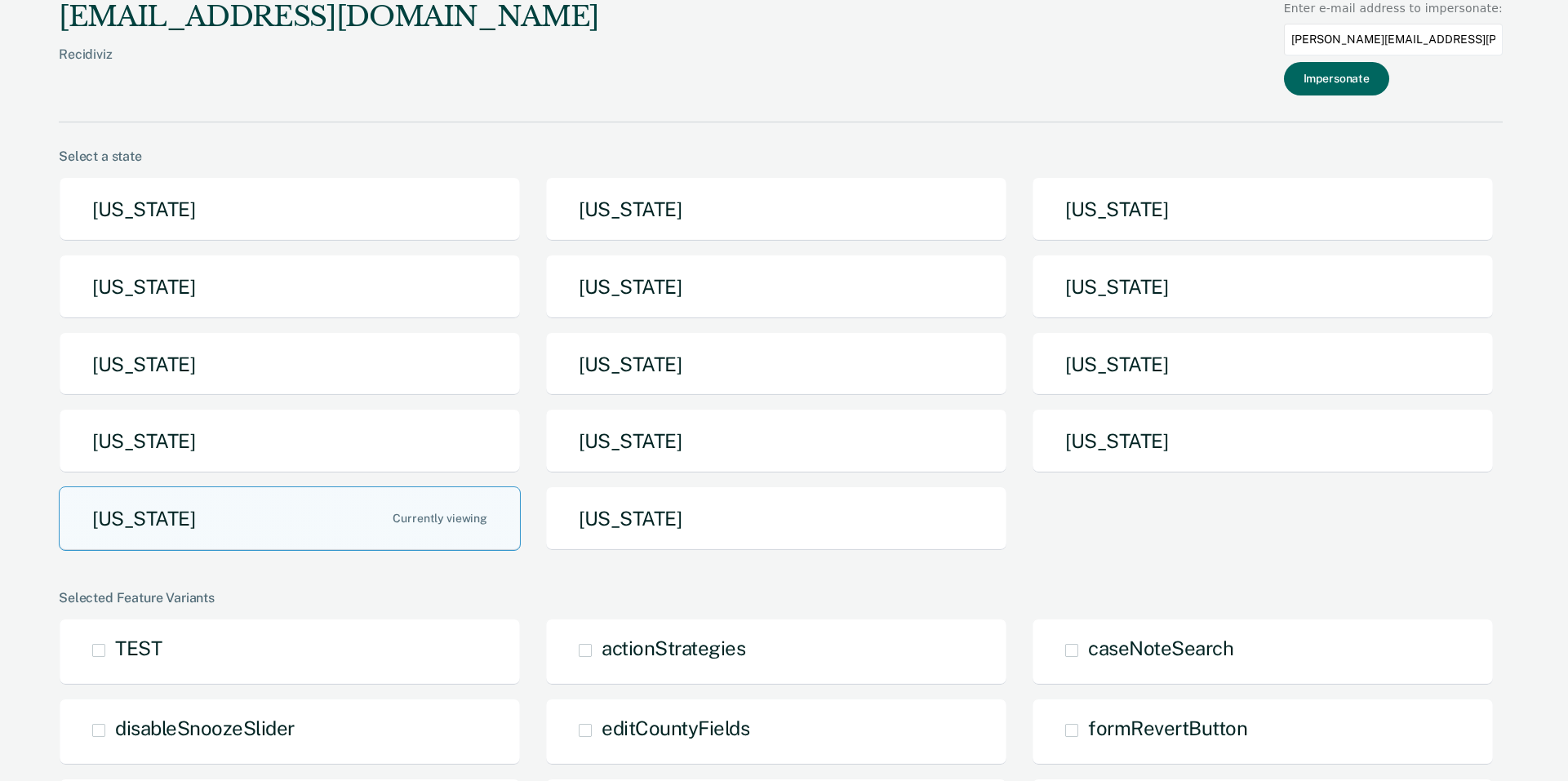
type input "[PERSON_NAME][EMAIL_ADDRESS][PERSON_NAME][DOMAIN_NAME][US_STATE]"
click at [1356, 78] on button "Impersonate" at bounding box center [1337, 78] width 105 height 33
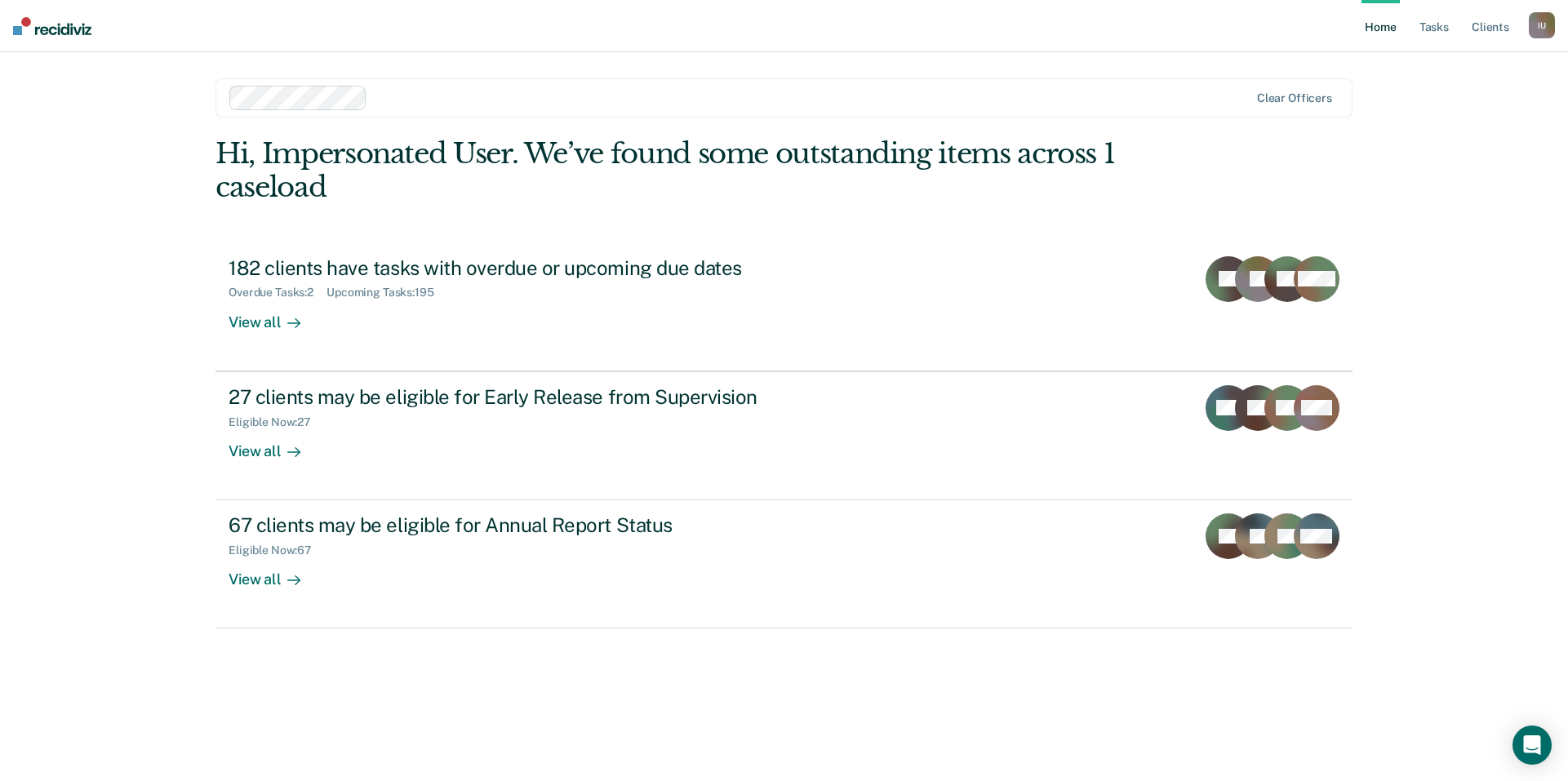
drag, startPoint x: 1543, startPoint y: 19, endPoint x: 1493, endPoint y: 71, distance: 72.1
click at [1543, 20] on div "I U" at bounding box center [1542, 25] width 26 height 26
click at [1410, 63] on link "Profile" at bounding box center [1475, 67] width 131 height 14
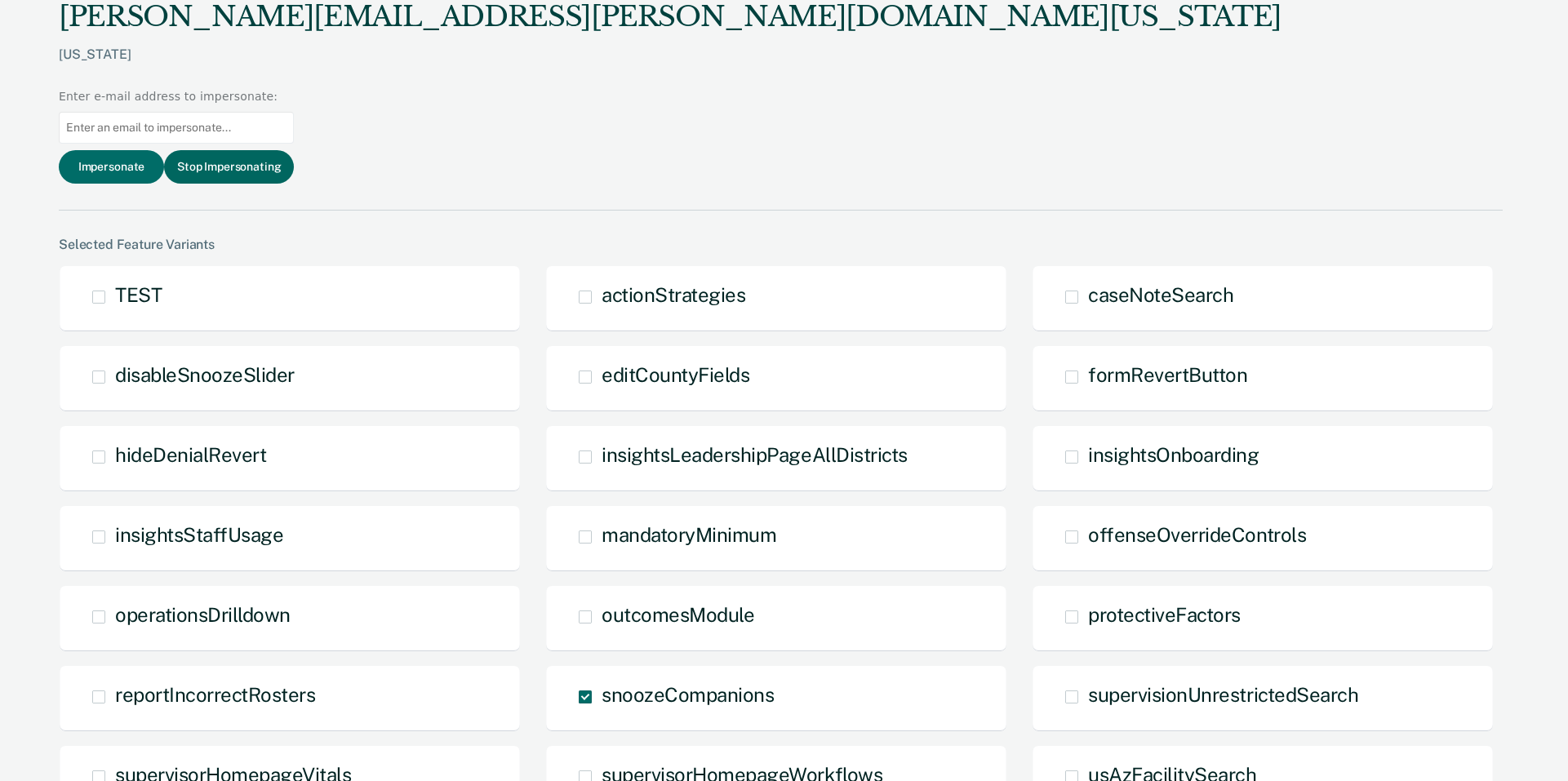
click at [294, 150] on button "Stop Impersonating" at bounding box center [229, 166] width 129 height 33
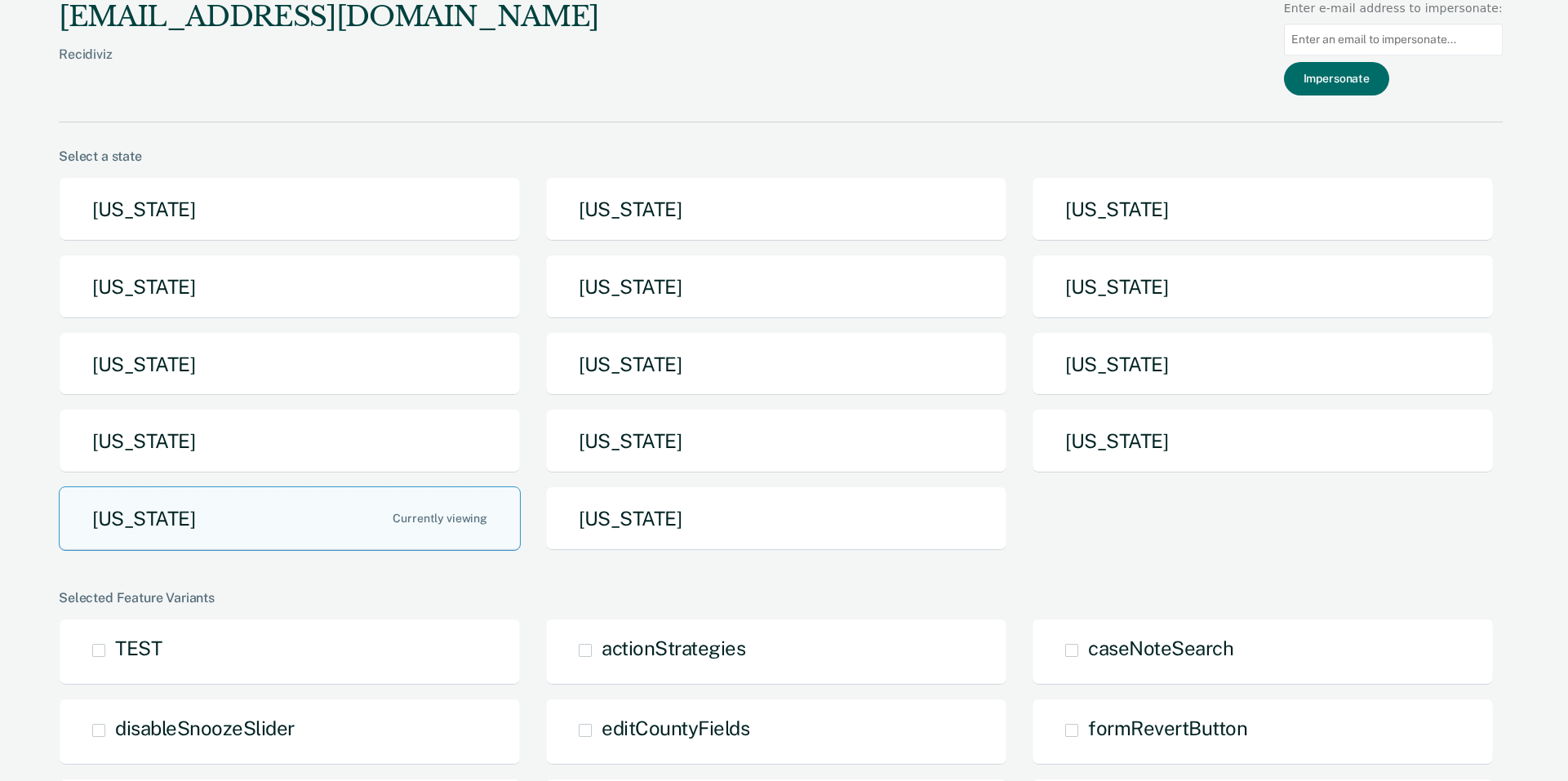
click at [1404, 46] on input at bounding box center [1393, 39] width 218 height 32
paste input "carlos.delarosa@tdcj.texas.gov"
type input "carlos.delarosa@tdcj.texas.gov"
click at [1373, 86] on button "Impersonate" at bounding box center [1337, 78] width 105 height 33
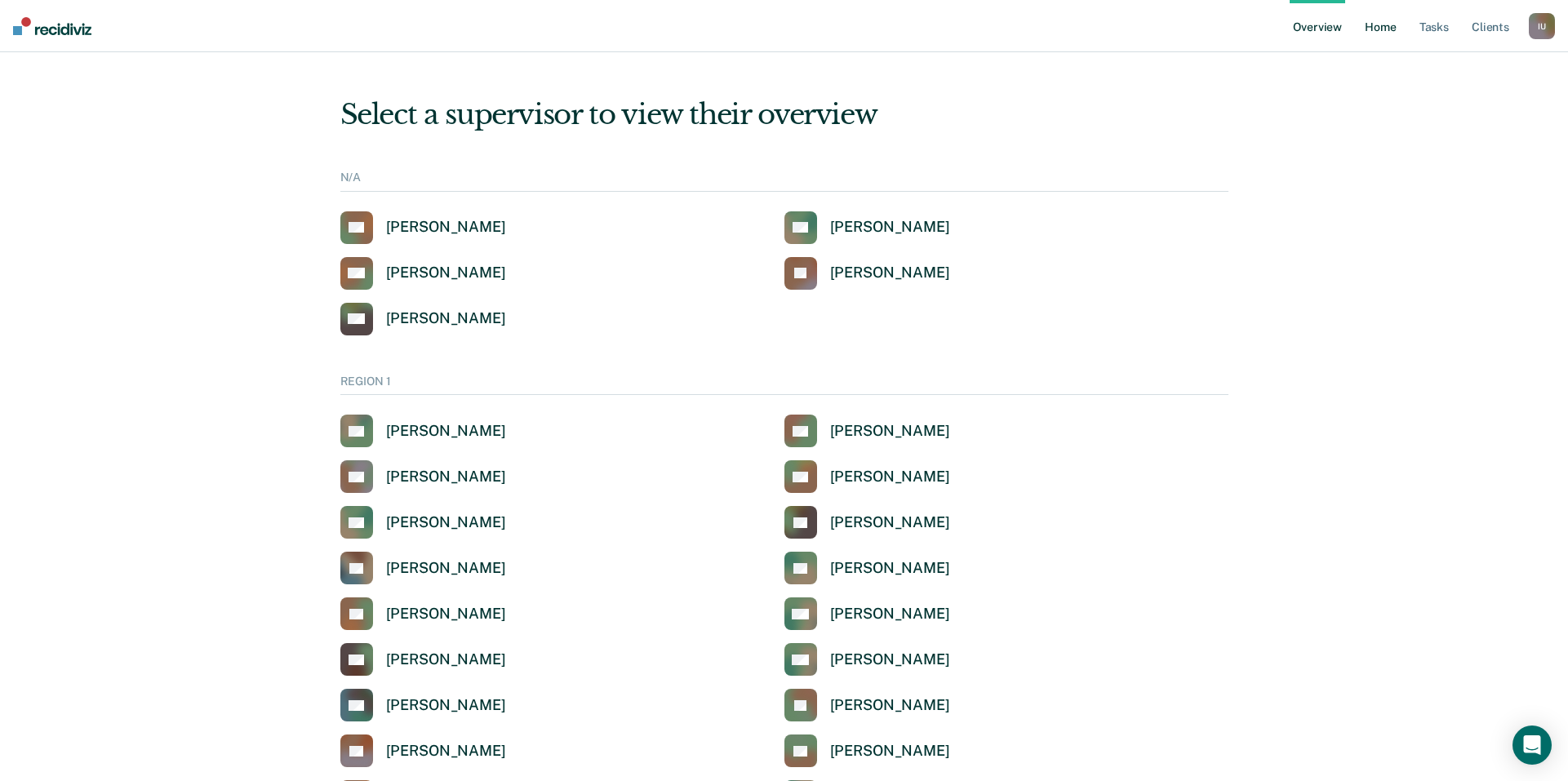
click at [1363, 23] on link "Home" at bounding box center [1380, 26] width 38 height 52
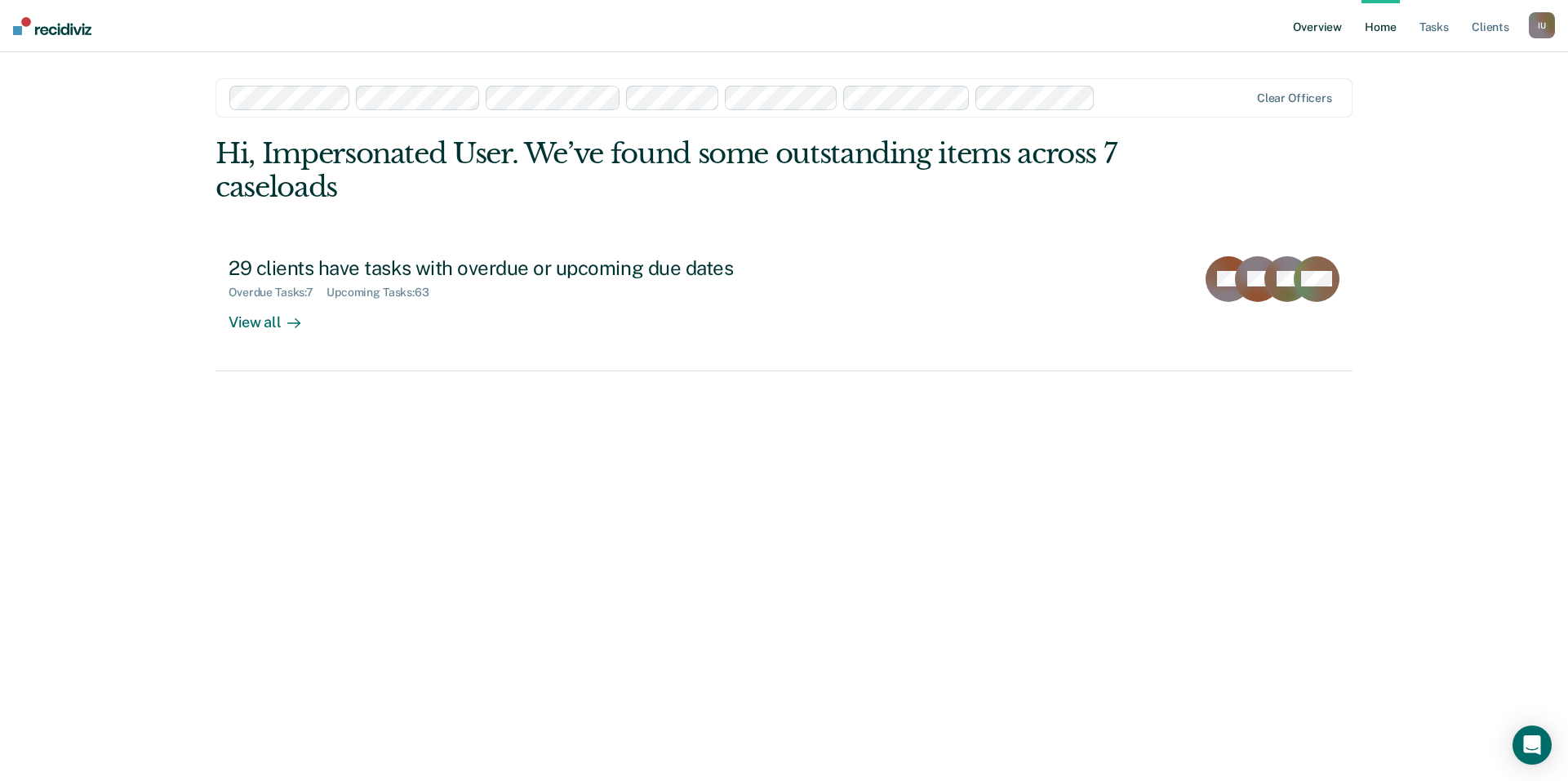
click at [1332, 25] on link "Overview" at bounding box center [1317, 26] width 56 height 52
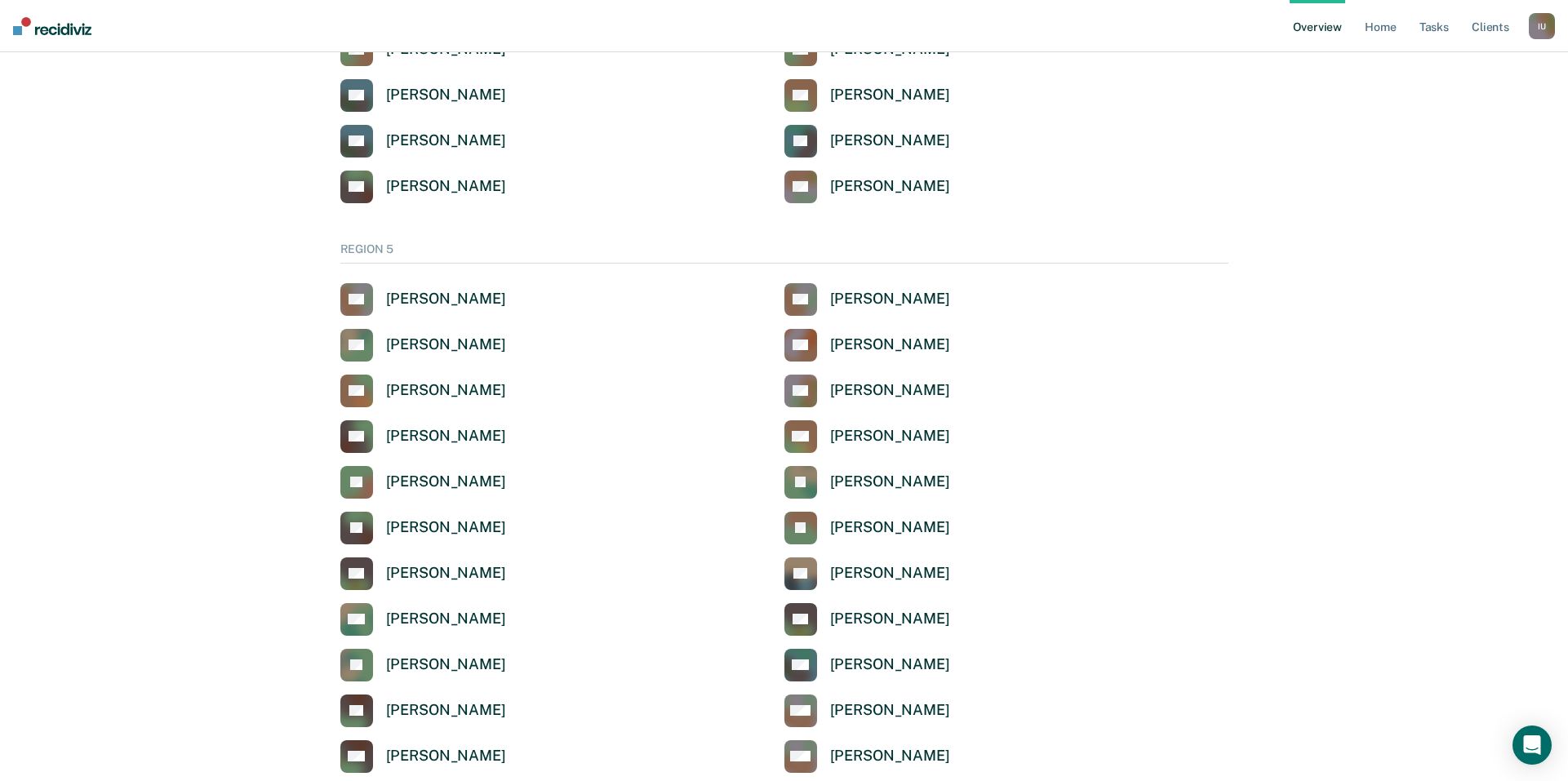
scroll to position [5607, 0]
click at [444, 395] on div "Carlos Delarosa" at bounding box center [446, 391] width 120 height 19
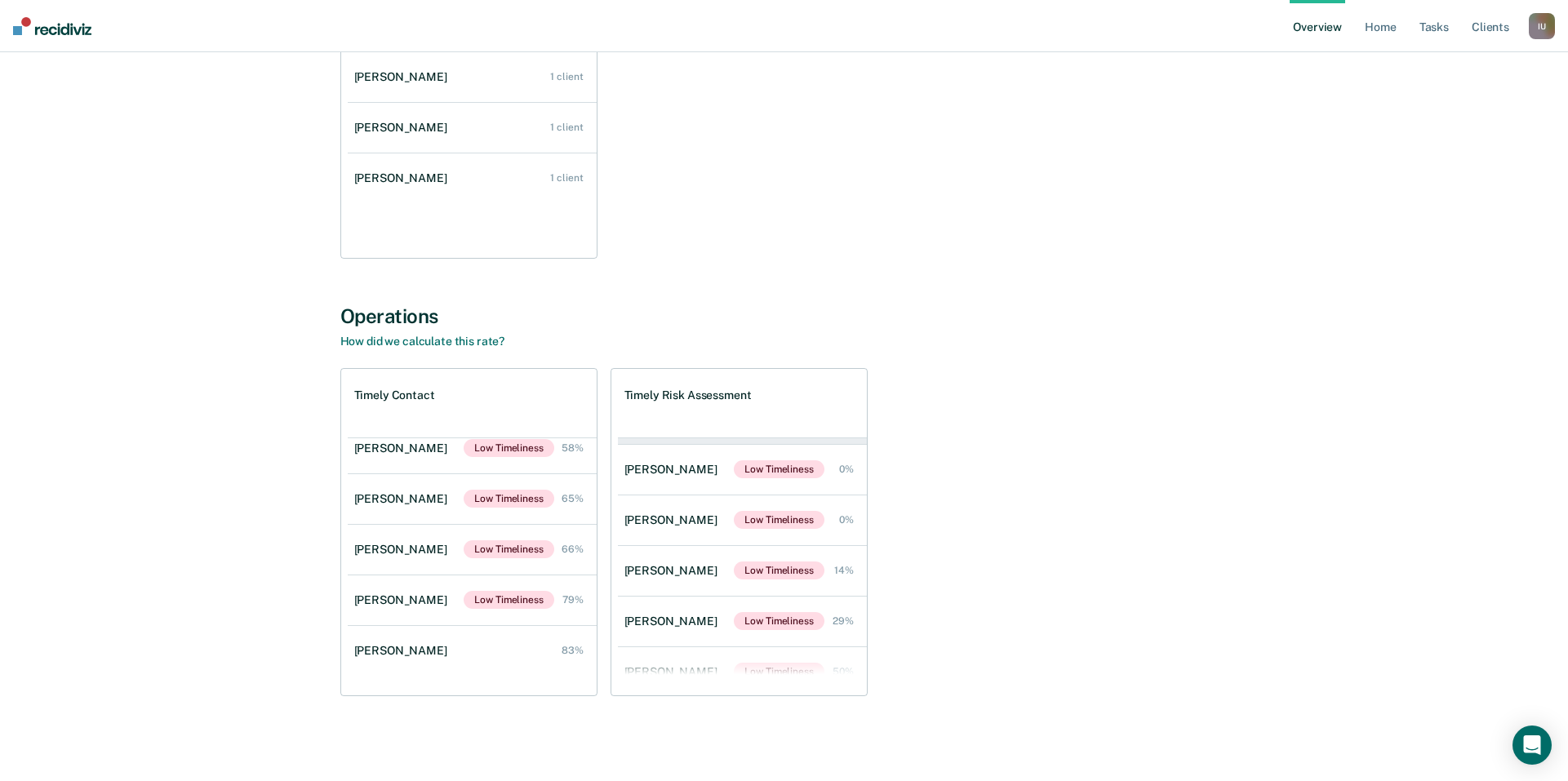
scroll to position [167, 0]
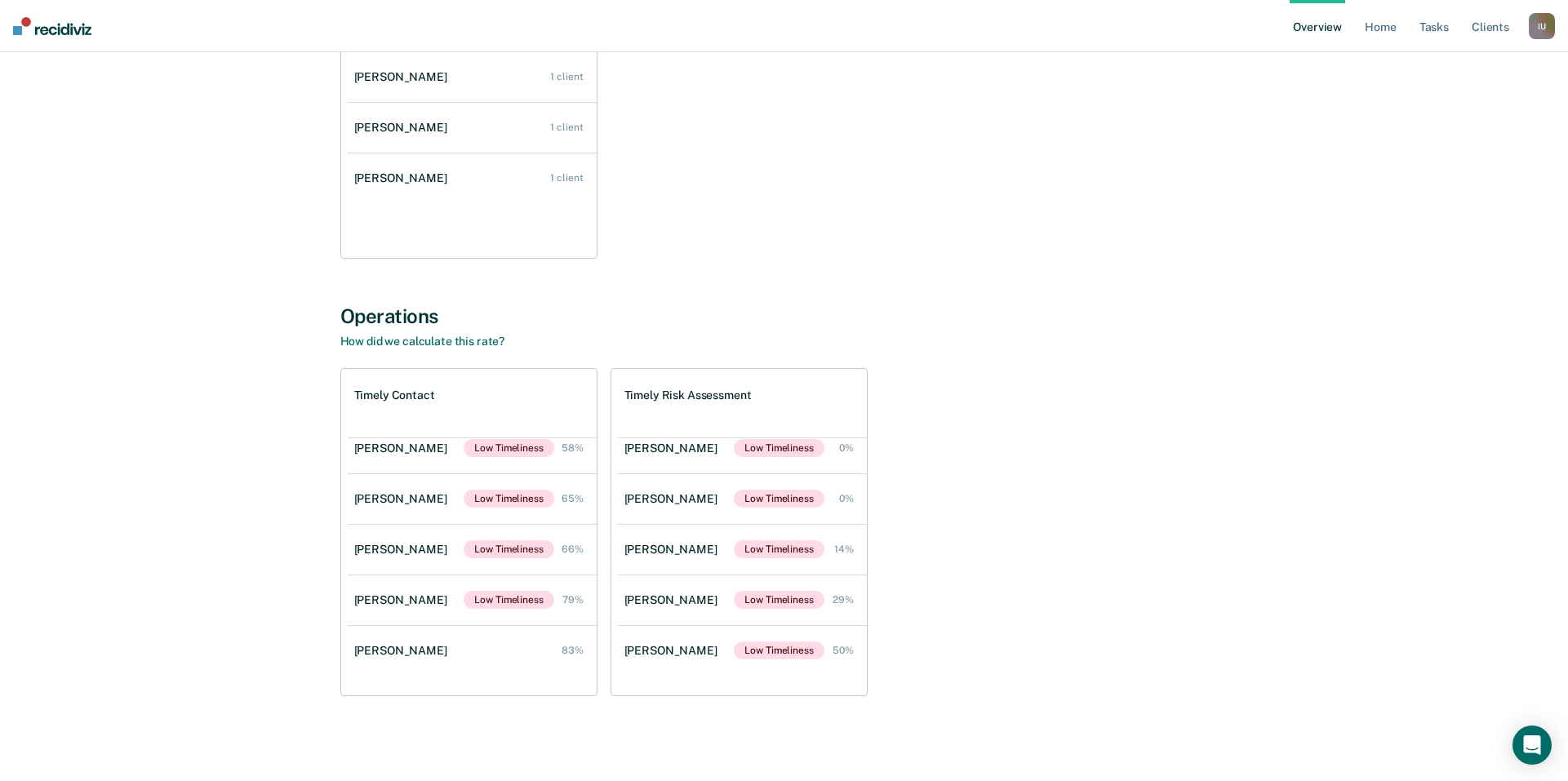
click at [1543, 22] on div "I U" at bounding box center [1542, 26] width 26 height 26
click at [1466, 62] on link "Profile" at bounding box center [1475, 66] width 131 height 14
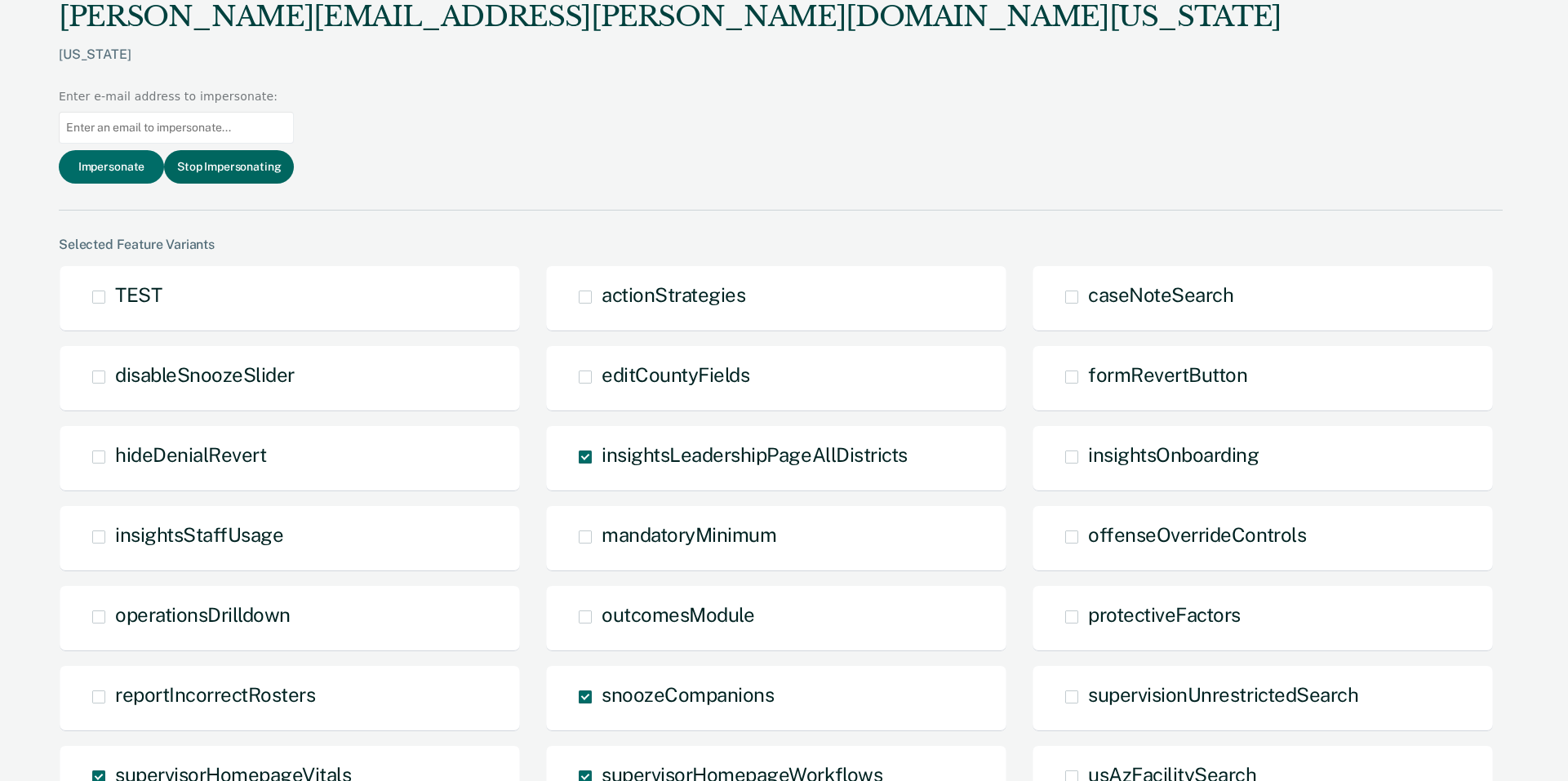
click at [294, 150] on button "Stop Impersonating" at bounding box center [229, 166] width 129 height 33
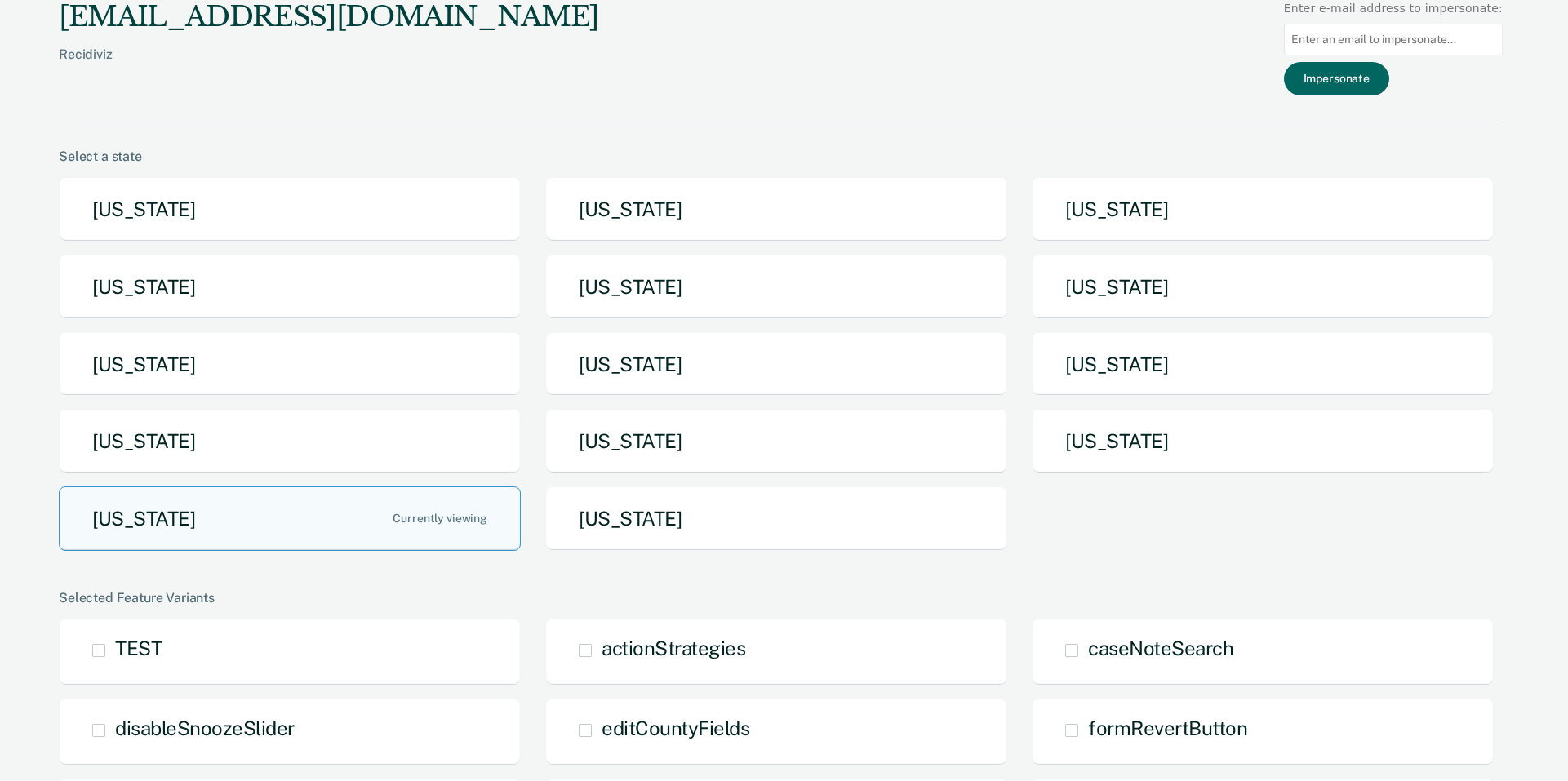
drag, startPoint x: 1439, startPoint y: 43, endPoint x: 1334, endPoint y: 72, distance: 108.9
click at [1439, 43] on input at bounding box center [1393, 39] width 218 height 32
paste input "corey.cain@tdcj.texas.gov"
type input "corey.cain@tdcj.texas.gov"
click at [1337, 78] on button "Impersonate" at bounding box center [1337, 78] width 105 height 33
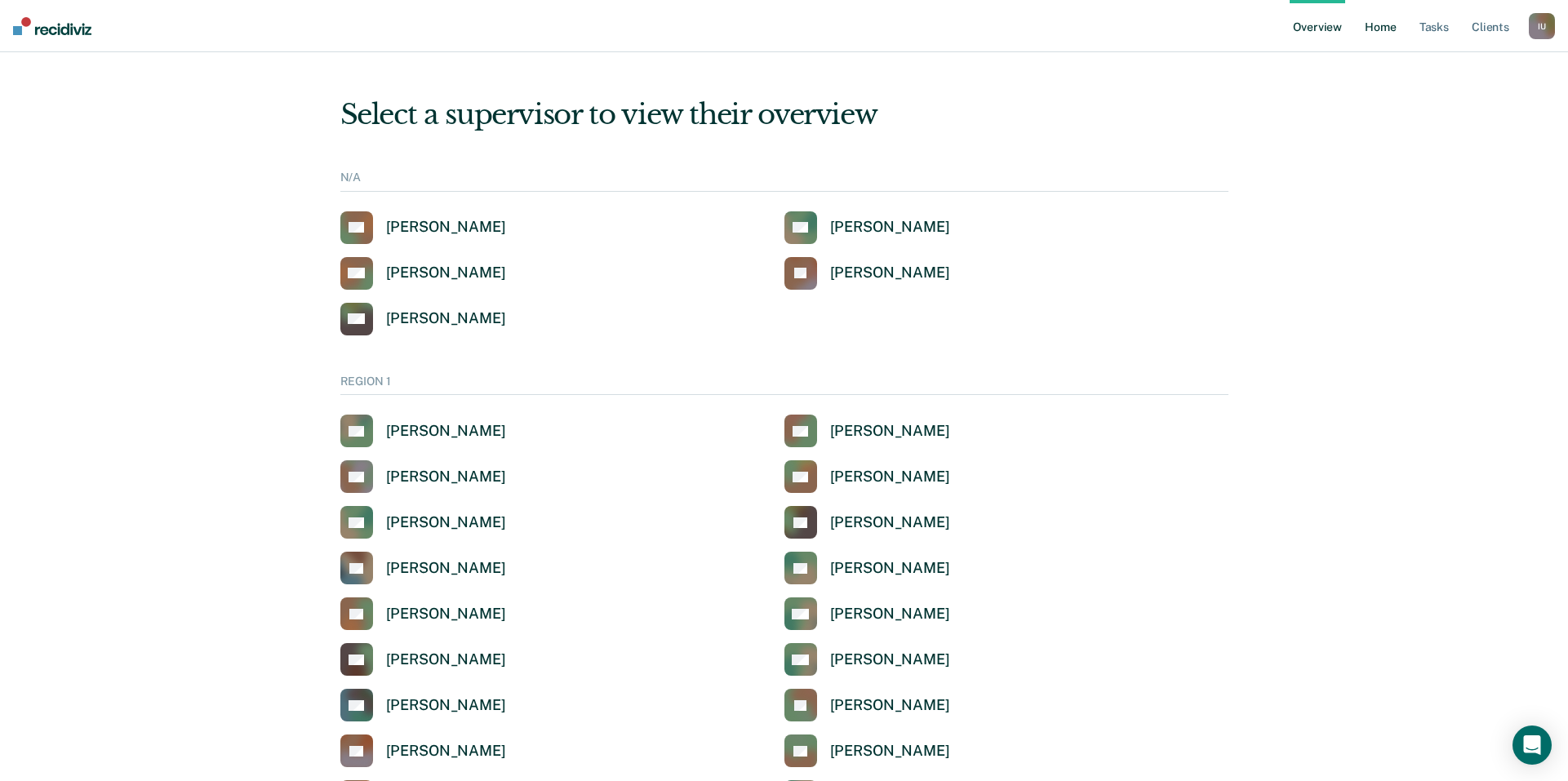
click at [1385, 30] on link "Home" at bounding box center [1380, 26] width 38 height 52
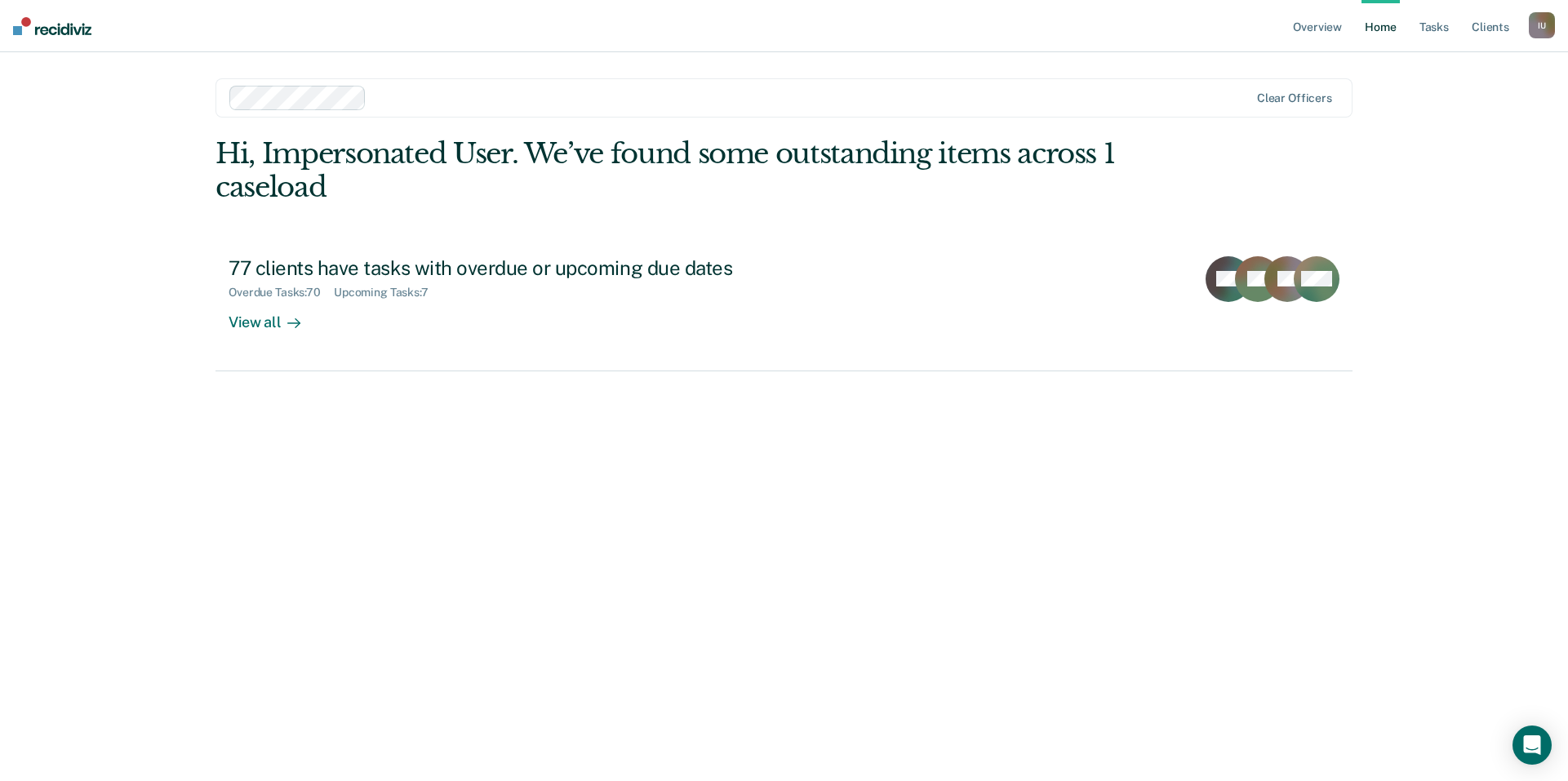
drag, startPoint x: 1544, startPoint y: 27, endPoint x: 1481, endPoint y: 57, distance: 69.8
click at [1544, 27] on div "I U" at bounding box center [1542, 25] width 26 height 26
click at [1467, 60] on link "Profile" at bounding box center [1475, 67] width 131 height 14
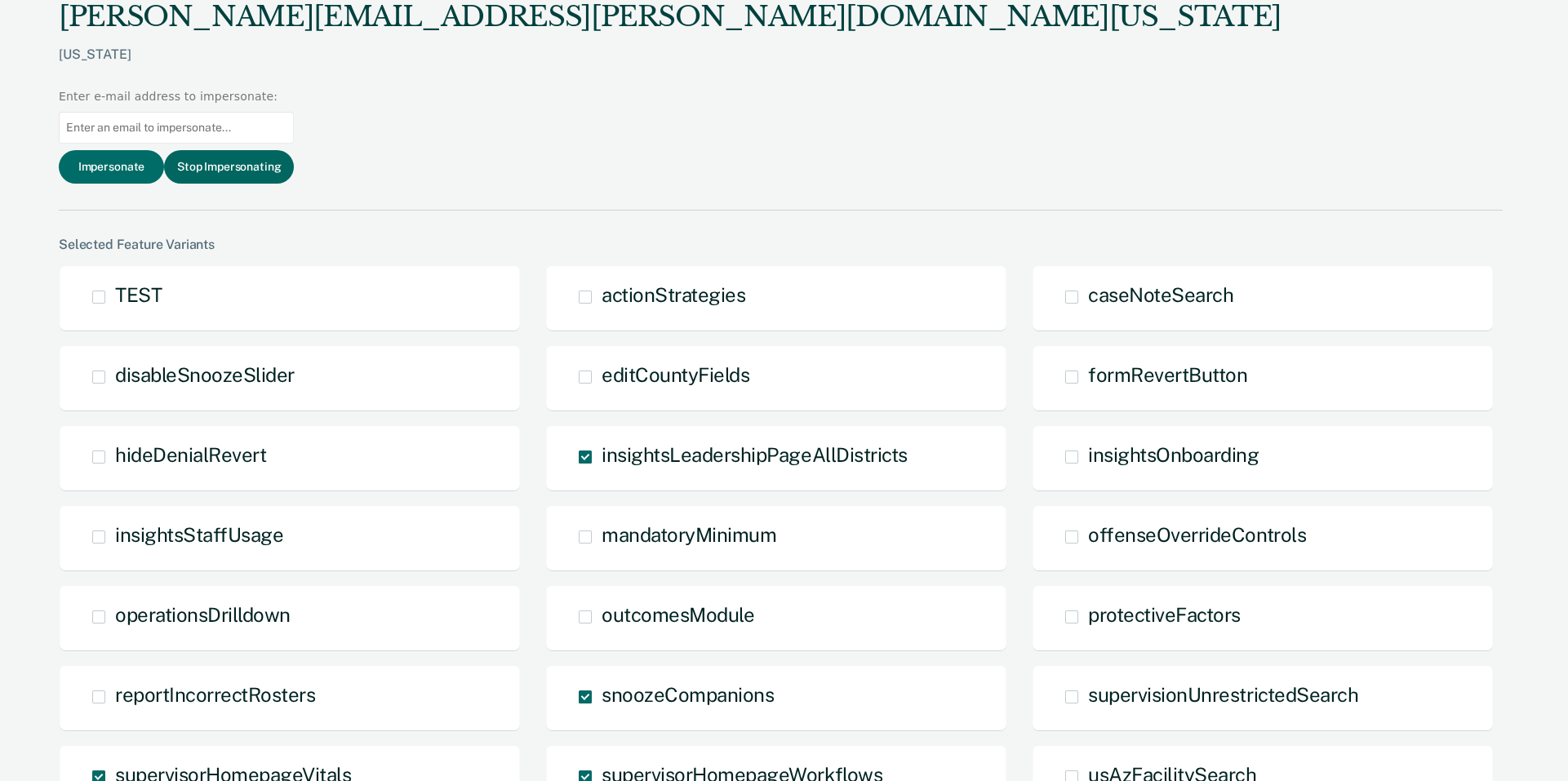
click at [294, 150] on button "Stop Impersonating" at bounding box center [229, 166] width 129 height 33
